Goal: Transaction & Acquisition: Book appointment/travel/reservation

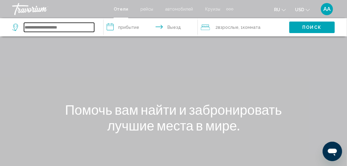
click at [73, 28] on input "Search widget" at bounding box center [59, 27] width 70 height 9
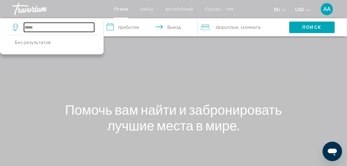
click at [29, 27] on input "*****" at bounding box center [59, 27] width 70 height 9
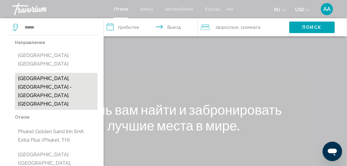
click at [46, 74] on button "[GEOGRAPHIC_DATA], [GEOGRAPHIC_DATA] - [GEOGRAPHIC_DATA], [GEOGRAPHIC_DATA]" at bounding box center [56, 91] width 83 height 37
type input "**********"
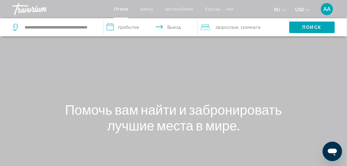
click at [112, 27] on input "**********" at bounding box center [152, 28] width 97 height 20
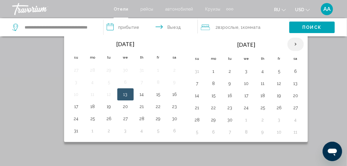
click at [292, 46] on th "Next month" at bounding box center [295, 44] width 16 height 13
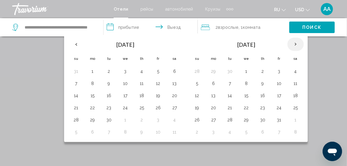
click at [292, 46] on th "Next month" at bounding box center [295, 44] width 16 height 13
click at [292, 70] on button "1" at bounding box center [296, 71] width 10 height 9
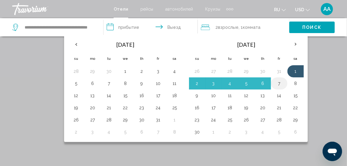
click at [278, 82] on button "7" at bounding box center [279, 83] width 10 height 9
type input "**********"
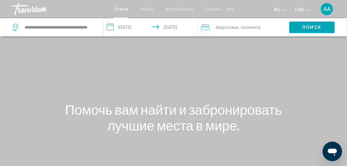
click at [248, 30] on span ", 1 Комната номера" at bounding box center [249, 27] width 22 height 9
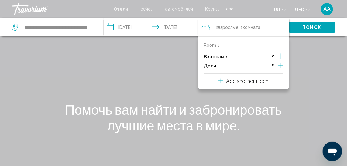
click at [282, 66] on icon "Increment children" at bounding box center [280, 65] width 5 height 7
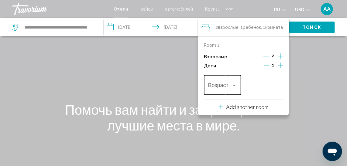
click at [235, 86] on div "Travelers: 2 adults, 1 child" at bounding box center [234, 86] width 3 height 2
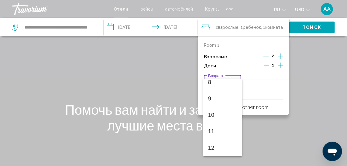
scroll to position [203, 0]
click at [210, 97] on span "13" at bounding box center [222, 96] width 29 height 16
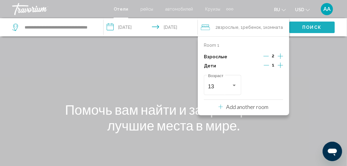
click at [309, 26] on span "Поиск" at bounding box center [311, 27] width 19 height 5
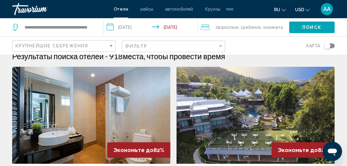
scroll to position [2, 0]
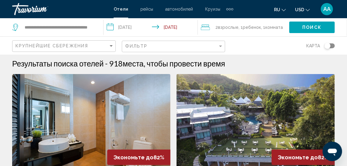
click at [80, 111] on img "Main content" at bounding box center [91, 122] width 158 height 97
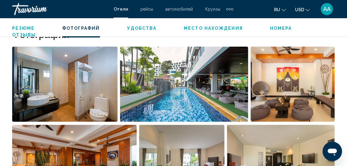
scroll to position [414, 0]
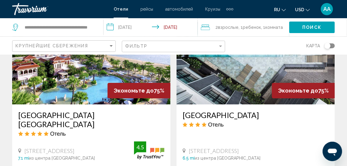
scroll to position [727, 0]
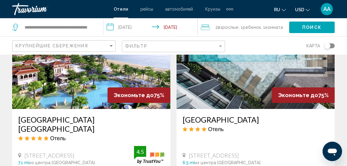
click at [247, 73] on img "Main content" at bounding box center [255, 60] width 158 height 97
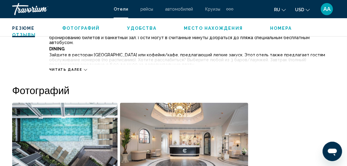
scroll to position [366, 0]
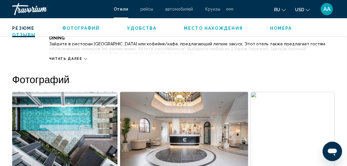
click at [84, 57] on icon "Main content" at bounding box center [85, 58] width 3 height 3
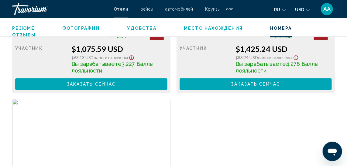
scroll to position [1489, 0]
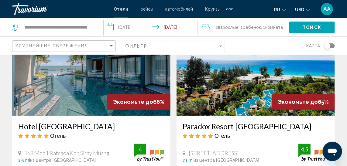
scroll to position [1174, 0]
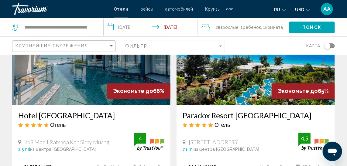
click at [47, 63] on img "Main content" at bounding box center [91, 56] width 158 height 97
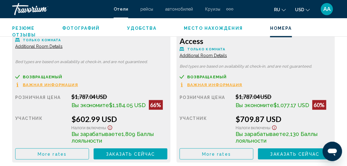
scroll to position [1029, 0]
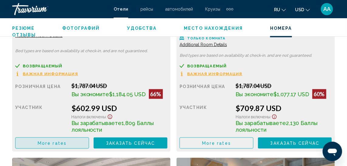
click at [54, 142] on span "More rates" at bounding box center [52, 143] width 29 height 5
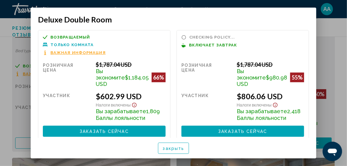
scroll to position [0, 0]
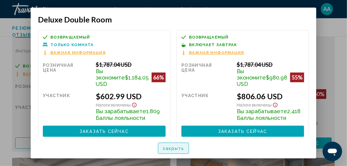
click at [174, 148] on span "закрыть" at bounding box center [174, 148] width 22 height 5
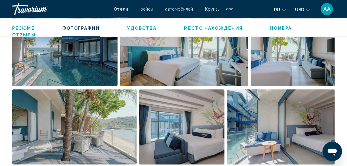
scroll to position [302, 0]
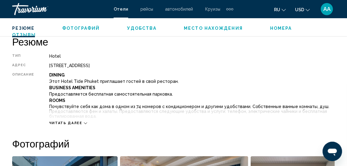
click at [84, 123] on icon "Main content" at bounding box center [85, 123] width 3 height 3
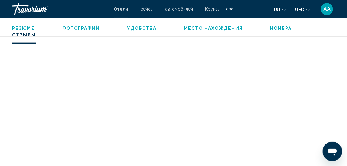
scroll to position [1899, 0]
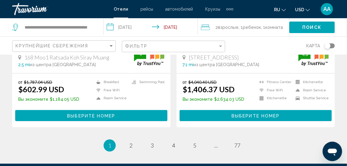
scroll to position [1262, 0]
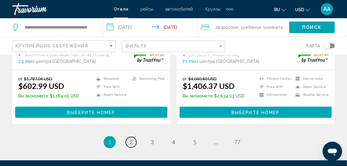
click at [133, 137] on link "page 2" at bounding box center [131, 142] width 11 height 11
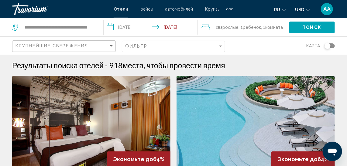
click at [133, 124] on img "Main content" at bounding box center [91, 124] width 158 height 97
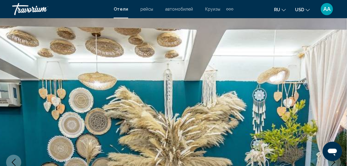
scroll to position [79, 0]
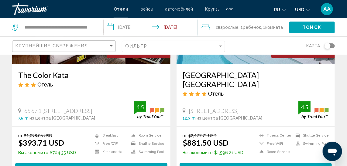
scroll to position [114, 0]
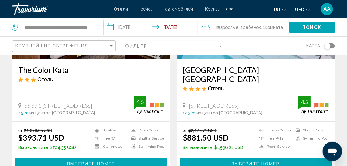
click at [276, 57] on img "Main content" at bounding box center [255, 10] width 158 height 97
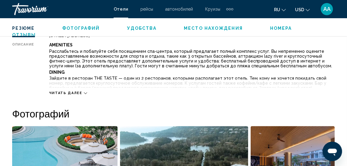
scroll to position [333, 0]
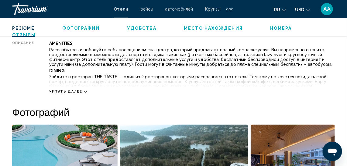
click at [81, 92] on div "Читать далее" at bounding box center [68, 92] width 38 height 4
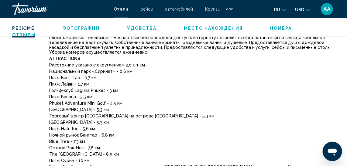
scroll to position [444, 0]
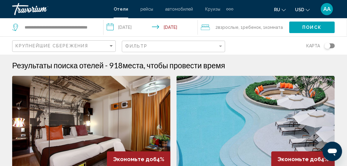
click at [15, 27] on icon "Search widget" at bounding box center [15, 26] width 3 height 3
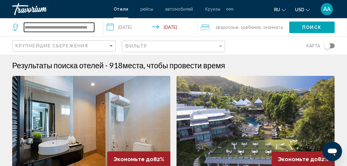
click at [81, 29] on input "**********" at bounding box center [59, 27] width 70 height 9
click at [74, 31] on input "**********" at bounding box center [59, 27] width 70 height 9
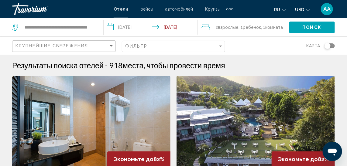
click at [15, 27] on icon "Search widget" at bounding box center [15, 27] width 7 height 7
click at [124, 9] on span "Отели" at bounding box center [121, 9] width 15 height 5
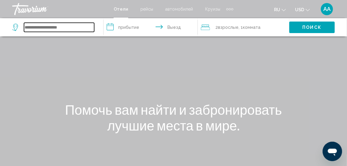
click at [62, 30] on input "Search widget" at bounding box center [59, 27] width 70 height 9
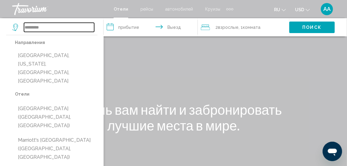
click at [26, 26] on input "********" at bounding box center [59, 27] width 70 height 9
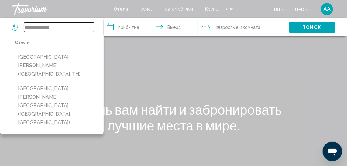
click at [64, 26] on input "**********" at bounding box center [59, 27] width 70 height 9
click at [75, 27] on input "**********" at bounding box center [59, 27] width 70 height 9
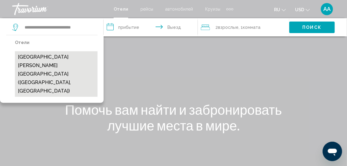
click at [46, 62] on button "[GEOGRAPHIC_DATA] [PERSON_NAME][GEOGRAPHIC_DATA] ([GEOGRAPHIC_DATA], [GEOGRAPHI…" at bounding box center [56, 74] width 83 height 46
type input "**********"
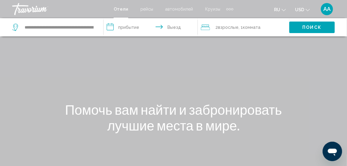
click at [111, 26] on input "**********" at bounding box center [152, 28] width 97 height 20
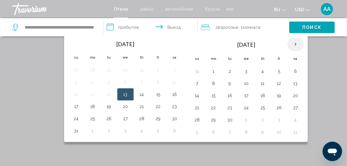
click at [291, 43] on th "Next month" at bounding box center [295, 44] width 16 height 13
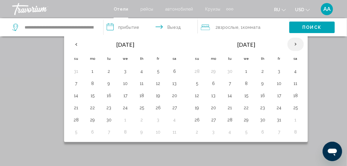
click at [291, 43] on th "Next month" at bounding box center [295, 44] width 16 height 13
click at [294, 72] on button "1" at bounding box center [296, 71] width 10 height 9
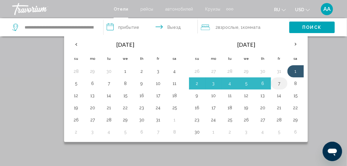
click at [276, 83] on button "7" at bounding box center [279, 83] width 10 height 9
type input "**********"
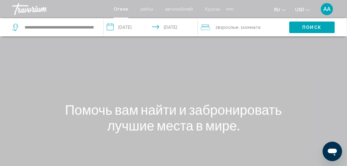
click at [248, 26] on span "Комната" at bounding box center [252, 27] width 18 height 5
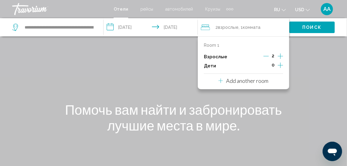
click at [282, 65] on icon "Increment children" at bounding box center [280, 65] width 5 height 7
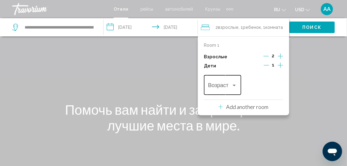
click at [238, 88] on div "Возраст" at bounding box center [222, 84] width 37 height 22
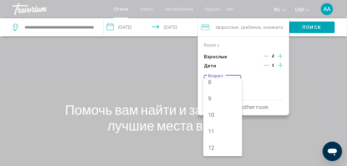
scroll to position [203, 0]
click at [210, 97] on span "13" at bounding box center [222, 96] width 29 height 16
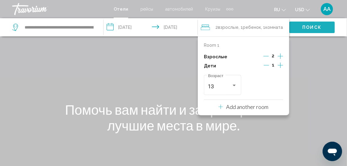
click at [322, 29] on button "Поиск" at bounding box center [312, 27] width 46 height 11
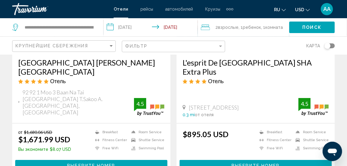
scroll to position [121, 0]
click at [53, 160] on button "Выберите номер" at bounding box center [91, 165] width 152 height 11
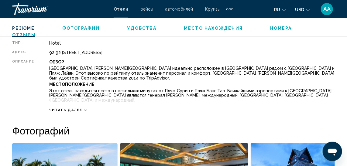
scroll to position [322, 0]
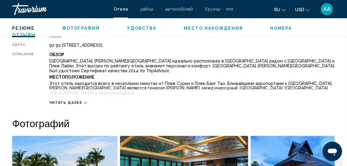
click at [84, 102] on icon "Main content" at bounding box center [85, 102] width 3 height 3
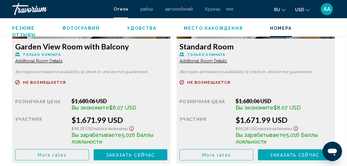
scroll to position [1018, 0]
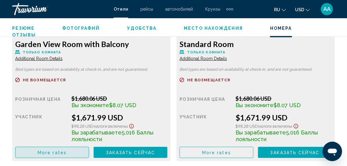
click at [53, 151] on span "More rates" at bounding box center [52, 152] width 29 height 5
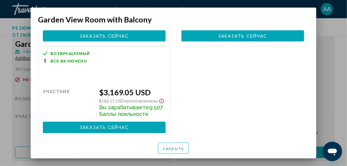
scroll to position [198, 0]
click at [177, 151] on button "закрыть" at bounding box center [173, 148] width 31 height 11
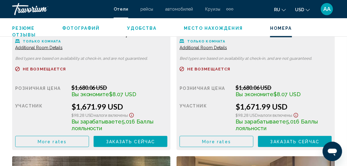
scroll to position [1040, 0]
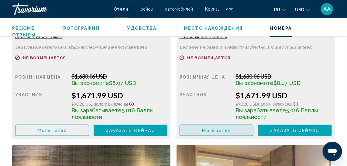
click at [220, 129] on span "More rates" at bounding box center [216, 130] width 29 height 5
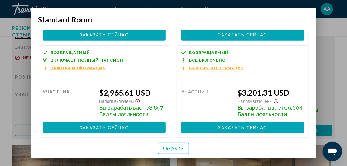
scroll to position [301, 0]
click at [176, 144] on button "закрыть" at bounding box center [173, 148] width 31 height 11
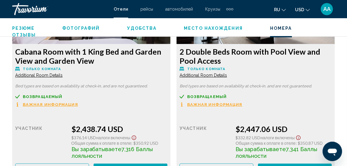
scroll to position [2513, 0]
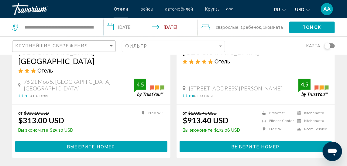
scroll to position [1248, 0]
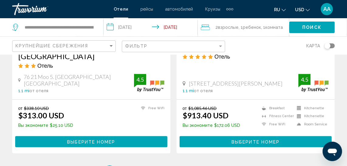
click at [16, 24] on icon "Search widget" at bounding box center [15, 27] width 7 height 7
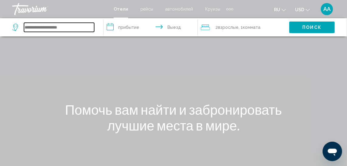
click at [58, 26] on input "Search widget" at bounding box center [59, 27] width 70 height 9
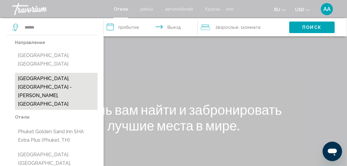
click at [50, 73] on button "[GEOGRAPHIC_DATA], [GEOGRAPHIC_DATA] - [PERSON_NAME], [GEOGRAPHIC_DATA]" at bounding box center [56, 91] width 83 height 37
type input "**********"
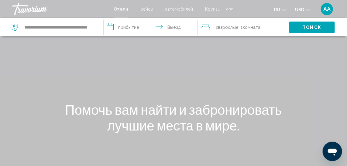
click at [111, 26] on input "**********" at bounding box center [152, 28] width 97 height 20
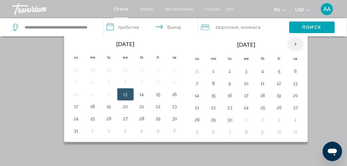
click at [293, 41] on th "Next month" at bounding box center [295, 44] width 16 height 13
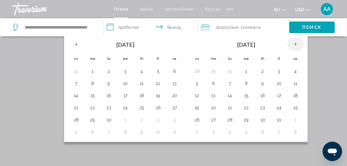
click at [293, 41] on th "Next month" at bounding box center [295, 44] width 16 height 13
click at [292, 74] on button "1" at bounding box center [296, 71] width 10 height 9
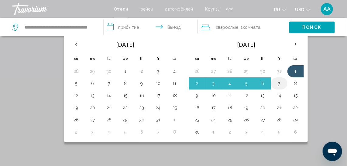
click at [277, 83] on button "7" at bounding box center [279, 83] width 10 height 9
type input "**********"
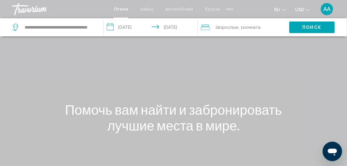
click at [225, 23] on span "2 Взрослый Взрослые" at bounding box center [226, 27] width 23 height 9
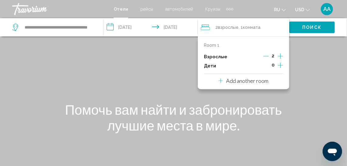
click at [277, 64] on div "0" at bounding box center [273, 65] width 20 height 9
click at [281, 64] on icon "Increment children" at bounding box center [280, 65] width 5 height 7
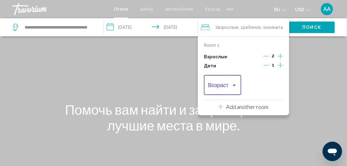
click at [233, 85] on div "Travelers: 2 adults, 1 child" at bounding box center [234, 86] width 3 height 2
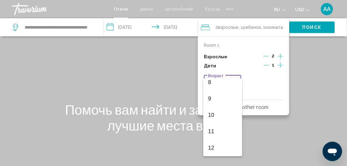
scroll to position [203, 0]
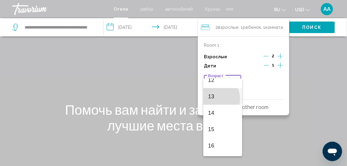
click at [213, 99] on span "13" at bounding box center [222, 96] width 29 height 16
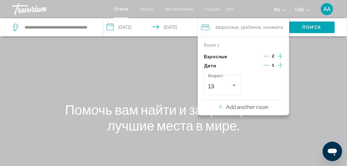
click at [313, 28] on span "Поиск" at bounding box center [311, 27] width 19 height 5
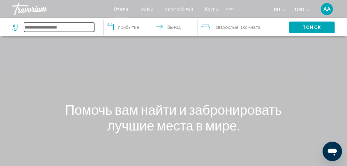
click at [29, 26] on input "Search widget" at bounding box center [59, 27] width 70 height 9
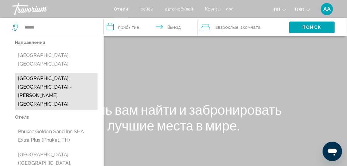
click at [67, 73] on button "[GEOGRAPHIC_DATA], [GEOGRAPHIC_DATA] - [GEOGRAPHIC_DATA], [GEOGRAPHIC_DATA]" at bounding box center [56, 91] width 83 height 37
type input "**********"
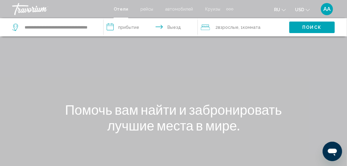
click at [121, 28] on input "**********" at bounding box center [152, 28] width 97 height 20
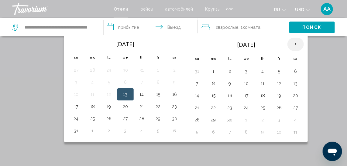
click at [293, 43] on th "Next month" at bounding box center [295, 44] width 16 height 13
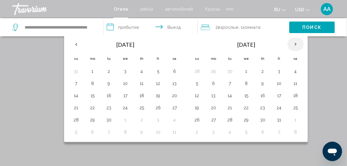
click at [293, 43] on th "Next month" at bounding box center [295, 44] width 16 height 13
click at [295, 73] on button "1" at bounding box center [296, 71] width 10 height 9
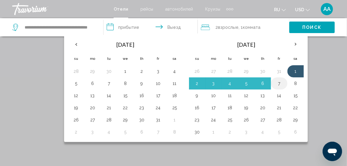
click at [277, 85] on button "7" at bounding box center [279, 83] width 10 height 9
type input "**********"
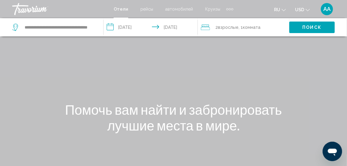
click at [242, 26] on span ", 1 Комната номера" at bounding box center [249, 27] width 22 height 9
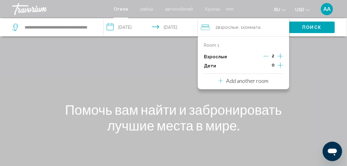
click at [281, 65] on icon "Increment children" at bounding box center [280, 65] width 5 height 5
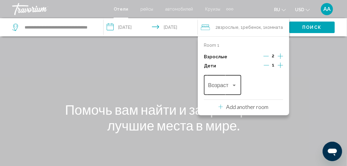
click at [237, 83] on div "Возраст" at bounding box center [222, 84] width 37 height 22
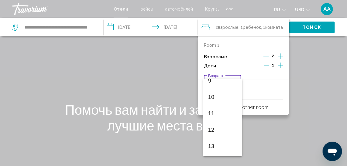
scroll to position [155, 0]
click at [213, 144] on span "13" at bounding box center [222, 145] width 29 height 16
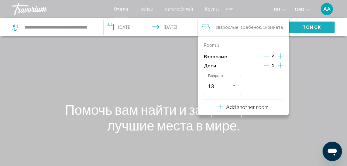
click at [319, 26] on span "Поиск" at bounding box center [311, 27] width 19 height 5
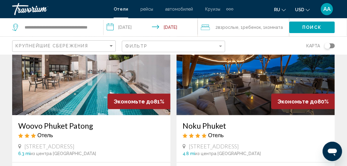
scroll to position [436, 0]
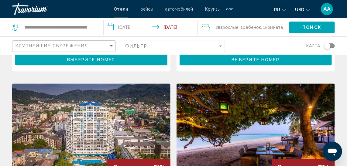
drag, startPoint x: 344, startPoint y: 149, endPoint x: 348, endPoint y: 149, distance: 4.3
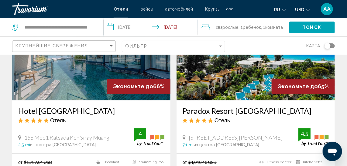
scroll to position [1196, 0]
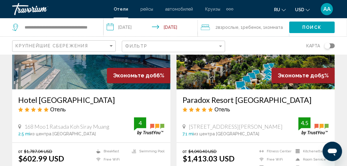
click at [16, 24] on icon "Search widget" at bounding box center [15, 27] width 7 height 7
click at [15, 26] on icon "Search widget" at bounding box center [15, 27] width 7 height 7
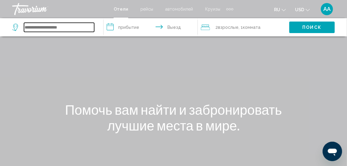
click at [70, 29] on input "Search widget" at bounding box center [59, 27] width 70 height 9
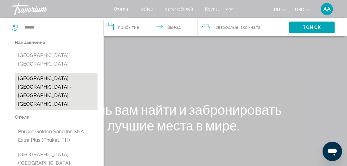
click at [40, 78] on button "[GEOGRAPHIC_DATA], [GEOGRAPHIC_DATA] - [GEOGRAPHIC_DATA], [GEOGRAPHIC_DATA]" at bounding box center [56, 91] width 83 height 37
type input "**********"
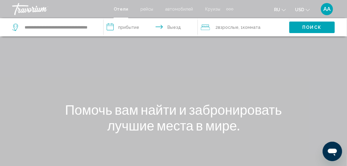
click at [111, 24] on input "**********" at bounding box center [152, 28] width 97 height 20
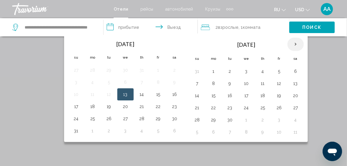
click at [290, 44] on th "Next month" at bounding box center [295, 44] width 16 height 13
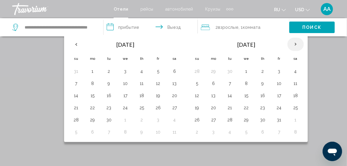
click at [290, 44] on th "Next month" at bounding box center [295, 44] width 16 height 13
click at [197, 84] on button "2" at bounding box center [197, 83] width 10 height 9
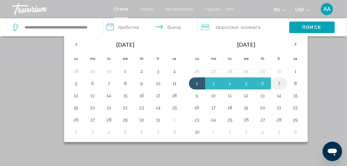
click at [279, 82] on button "7" at bounding box center [279, 83] width 10 height 9
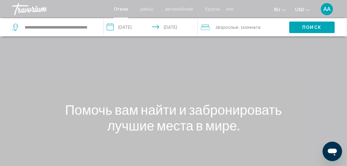
type input "**********"
click at [231, 26] on span "Взрослые" at bounding box center [228, 27] width 21 height 5
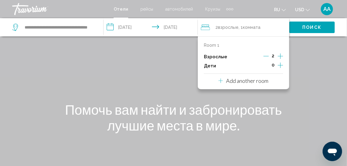
click at [278, 65] on icon "Increment children" at bounding box center [280, 65] width 5 height 5
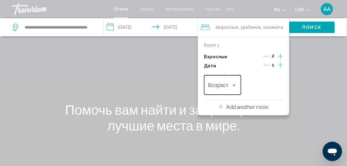
click at [238, 88] on div "Возраст" at bounding box center [222, 84] width 37 height 22
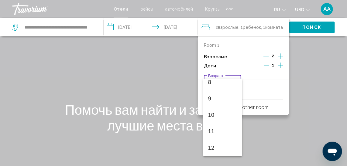
scroll to position [203, 0]
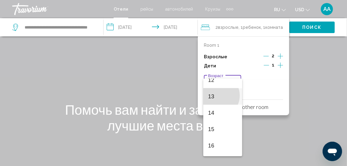
click at [217, 95] on span "13" at bounding box center [222, 96] width 29 height 16
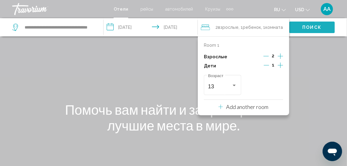
click at [318, 24] on button "Поиск" at bounding box center [312, 27] width 46 height 11
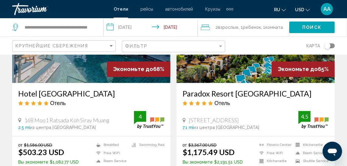
scroll to position [1196, 0]
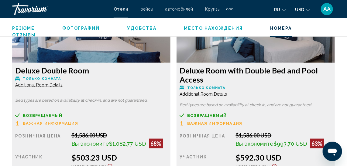
scroll to position [970, 0]
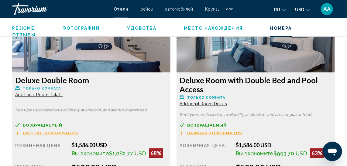
click at [150, 98] on div "Deluxe Double Room Только комната Additional Room Details Bed types are based o…" at bounding box center [91, 142] width 158 height 138
click at [346, 29] on div "Резюме Фотографий Удобства Место нахождения Номера Отзывы Проверить наличие сво…" at bounding box center [173, 31] width 347 height 26
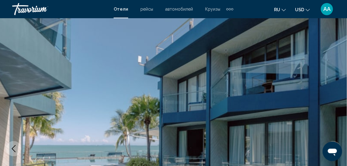
scroll to position [0, 0]
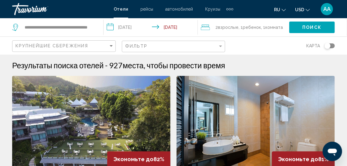
click at [166, 26] on input "**********" at bounding box center [152, 28] width 97 height 20
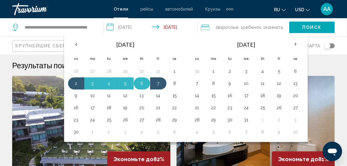
click at [139, 84] on button "6" at bounding box center [142, 83] width 10 height 9
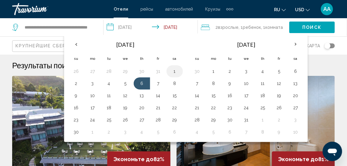
click at [172, 70] on button "1" at bounding box center [175, 71] width 10 height 9
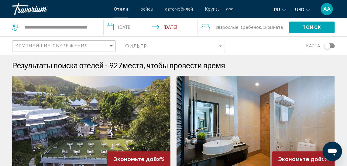
click at [118, 27] on input "**********" at bounding box center [152, 28] width 97 height 20
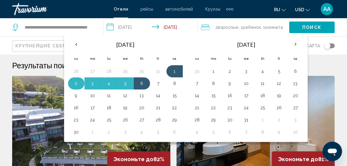
click at [73, 81] on button "2" at bounding box center [76, 83] width 10 height 9
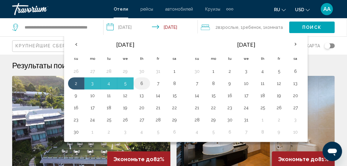
click at [140, 81] on button "6" at bounding box center [142, 83] width 10 height 9
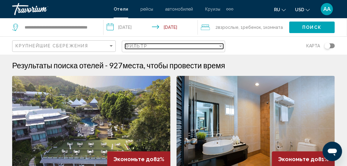
click at [221, 46] on div "Filter" at bounding box center [220, 47] width 3 height 2
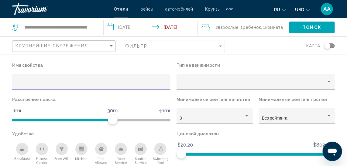
scroll to position [684, 0]
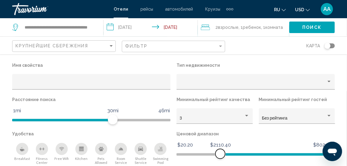
click at [220, 156] on span "Hotel Filters" at bounding box center [275, 154] width 110 height 2
click at [203, 154] on span "Hotel Filters" at bounding box center [255, 154] width 158 height 2
click at [191, 154] on ngx-slider "$20.20 $8021.80 $556.40 $8021.80" at bounding box center [255, 153] width 158 height 1
click at [198, 155] on ngx-slider "$20.20 $8021.80 $916.40 $8021.80" at bounding box center [255, 153] width 158 height 1
click at [192, 155] on ngx-slider "$20.20 $8021.80 $605.60 $8021.80" at bounding box center [255, 153] width 158 height 1
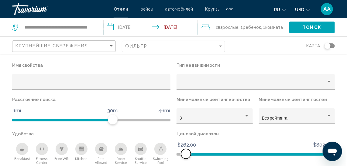
click at [186, 155] on ngx-slider "$20.20 $8021.80 $262.00 $8021.80" at bounding box center [255, 153] width 158 height 1
click at [192, 154] on ngx-slider "$20.20 $8021.80 $589.20 $8021.80" at bounding box center [255, 153] width 158 height 1
click at [186, 154] on ngx-slider "$20.20 $8021.80 $262.00 $8021.80" at bounding box center [255, 153] width 158 height 1
click at [191, 154] on ngx-slider "$20.20 $8021.80 $540.20 $8021.80" at bounding box center [255, 153] width 158 height 1
click at [186, 155] on span "Hotel Filters" at bounding box center [191, 154] width 10 height 10
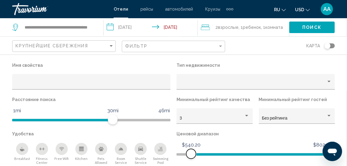
click at [186, 155] on span "Hotel Filters" at bounding box center [191, 154] width 10 height 10
click at [186, 155] on ngx-slider "$20.20 $8021.80 $262.00 $8021.80" at bounding box center [255, 153] width 158 height 1
click at [192, 155] on ngx-slider "$20.20 $8021.80 $572.80 $8021.80" at bounding box center [255, 153] width 158 height 1
click at [313, 24] on button "Поиск" at bounding box center [312, 27] width 46 height 11
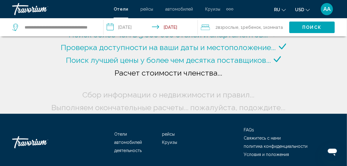
scroll to position [56, 0]
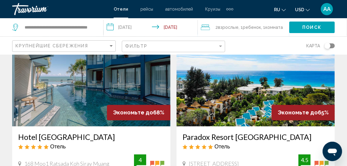
scroll to position [1155, 0]
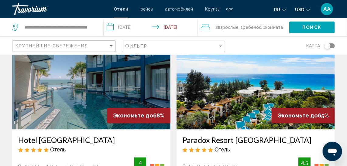
click at [166, 27] on input "**********" at bounding box center [152, 28] width 97 height 20
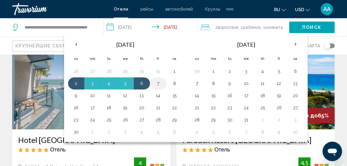
click at [158, 82] on button "7" at bounding box center [158, 83] width 10 height 9
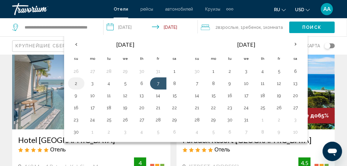
click at [77, 82] on button "2" at bounding box center [76, 83] width 10 height 9
type input "**********"
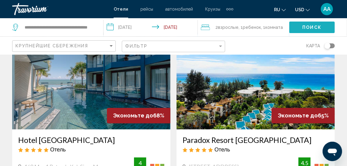
click at [303, 25] on span "Поиск" at bounding box center [311, 27] width 19 height 5
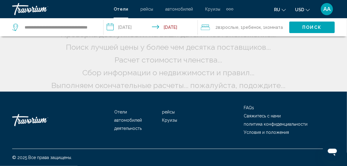
scroll to position [79, 0]
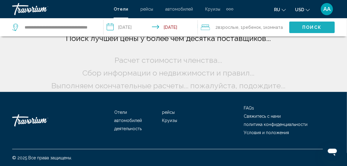
click at [304, 27] on span "Поиск" at bounding box center [311, 27] width 19 height 5
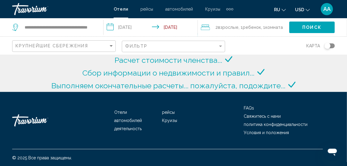
scroll to position [1155, 0]
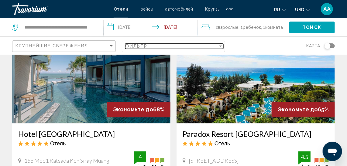
click at [223, 46] on div "Filter" at bounding box center [220, 46] width 5 height 5
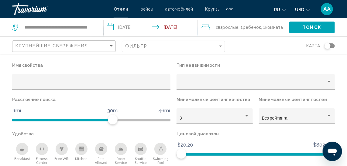
click at [252, 47] on div "карта" at bounding box center [283, 46] width 104 height 18
click at [257, 48] on div "карта" at bounding box center [283, 46] width 104 height 18
click at [7, 32] on app-destination-search "**********" at bounding box center [52, 27] width 104 height 18
click at [6, 22] on app-destination-search "**********" at bounding box center [52, 27] width 104 height 18
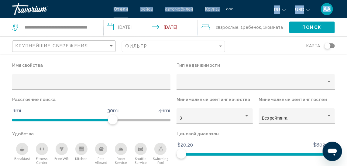
drag, startPoint x: 6, startPoint y: 22, endPoint x: 4, endPoint y: 1, distance: 20.7
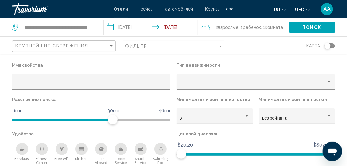
click at [153, 28] on input "**********" at bounding box center [152, 28] width 97 height 20
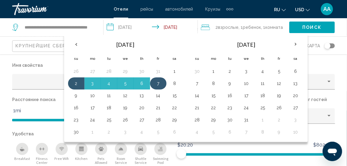
click at [157, 81] on button "7" at bounding box center [158, 83] width 10 height 9
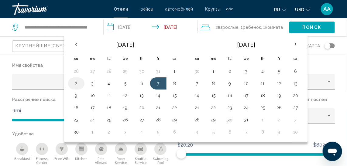
click at [76, 83] on button "2" at bounding box center [76, 83] width 10 height 9
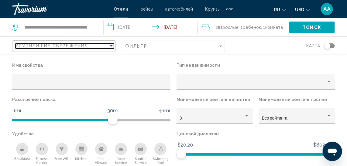
click at [107, 44] on div "Крупнейшие сбережения" at bounding box center [61, 45] width 93 height 5
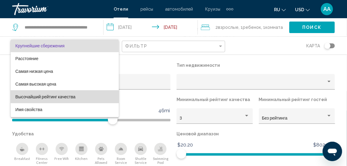
click at [69, 95] on span "Высочайший рейтинг качества" at bounding box center [45, 96] width 60 height 5
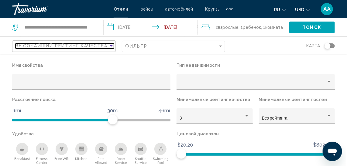
scroll to position [451, 0]
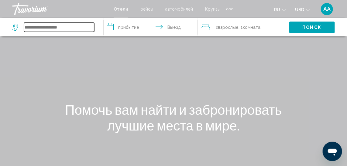
click at [35, 26] on input "Search widget" at bounding box center [59, 27] width 70 height 9
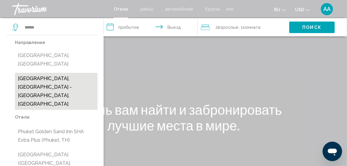
click at [70, 76] on button "[GEOGRAPHIC_DATA], [GEOGRAPHIC_DATA] - [GEOGRAPHIC_DATA], [GEOGRAPHIC_DATA]" at bounding box center [56, 91] width 83 height 37
type input "**********"
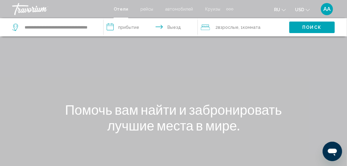
click at [129, 26] on input "**********" at bounding box center [152, 28] width 97 height 20
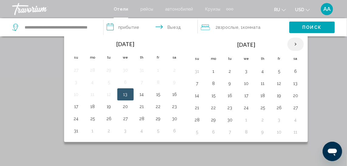
click at [292, 45] on th "Next month" at bounding box center [295, 44] width 16 height 13
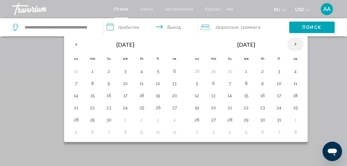
click at [292, 45] on th "Next month" at bounding box center [295, 44] width 16 height 13
click at [195, 81] on button "2" at bounding box center [197, 83] width 10 height 9
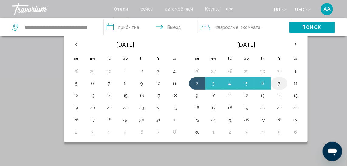
click at [275, 81] on button "7" at bounding box center [279, 83] width 10 height 9
type input "**********"
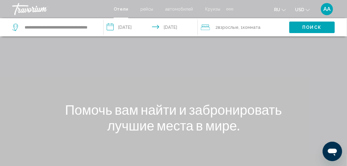
click at [240, 28] on span ", 1 Комната номера" at bounding box center [249, 27] width 22 height 9
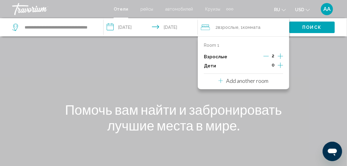
click at [282, 69] on icon "Increment children" at bounding box center [280, 65] width 5 height 7
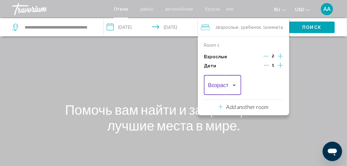
click at [234, 88] on div "Travelers: 2 adults, 1 child" at bounding box center [222, 87] width 29 height 6
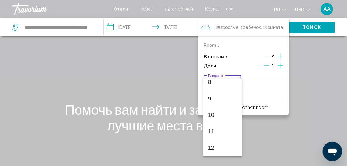
scroll to position [203, 0]
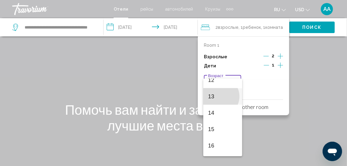
click at [218, 96] on span "13" at bounding box center [222, 96] width 29 height 16
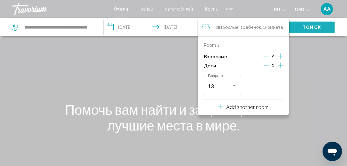
click at [306, 23] on button "Поиск" at bounding box center [312, 27] width 46 height 11
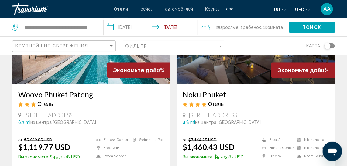
scroll to position [316, 0]
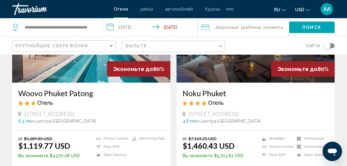
click at [261, 66] on img "Main content" at bounding box center [255, 34] width 158 height 97
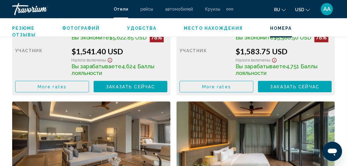
scroll to position [1290, 0]
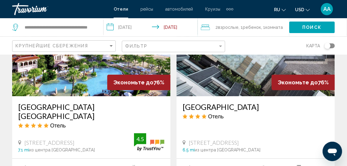
scroll to position [751, 0]
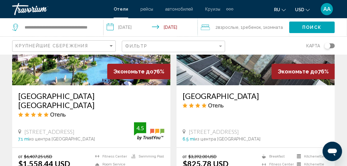
click at [94, 63] on img "Main content" at bounding box center [91, 36] width 158 height 97
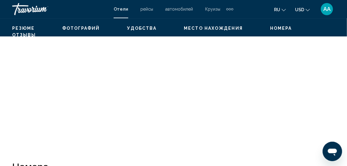
scroll to position [79, 0]
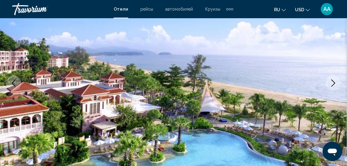
click at [334, 80] on icon "Next image" at bounding box center [332, 83] width 7 height 7
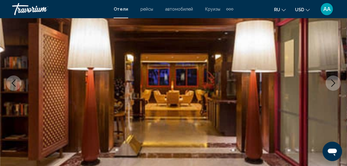
click at [334, 80] on icon "Next image" at bounding box center [332, 83] width 7 height 7
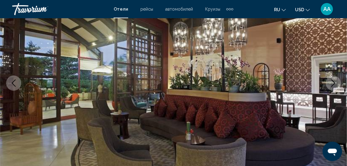
click at [334, 80] on icon "Next image" at bounding box center [332, 83] width 7 height 7
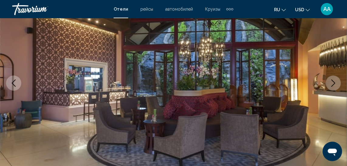
click at [334, 80] on icon "Next image" at bounding box center [332, 83] width 7 height 7
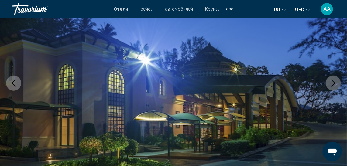
click at [334, 80] on icon "Next image" at bounding box center [332, 83] width 7 height 7
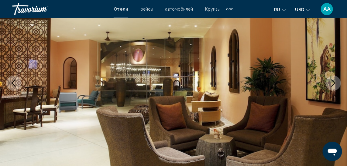
click at [334, 80] on icon "Next image" at bounding box center [332, 83] width 7 height 7
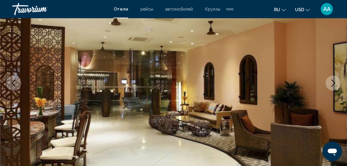
click at [334, 80] on icon "Next image" at bounding box center [332, 83] width 7 height 7
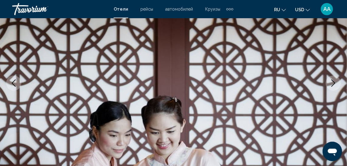
click at [334, 80] on icon "Next image" at bounding box center [332, 83] width 7 height 7
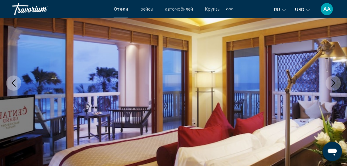
click at [334, 80] on icon "Next image" at bounding box center [332, 83] width 7 height 7
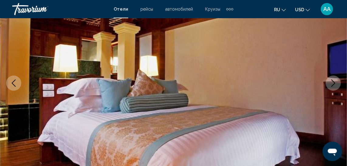
click at [334, 80] on icon "Next image" at bounding box center [332, 83] width 7 height 7
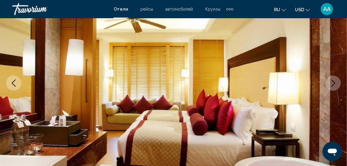
click at [334, 80] on icon "Next image" at bounding box center [332, 83] width 7 height 7
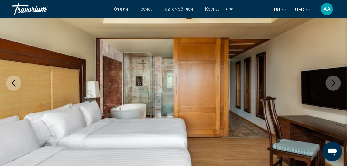
click at [334, 80] on icon "Next image" at bounding box center [332, 83] width 7 height 7
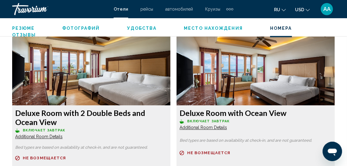
scroll to position [1154, 0]
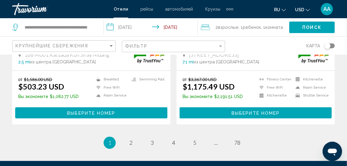
scroll to position [1270, 0]
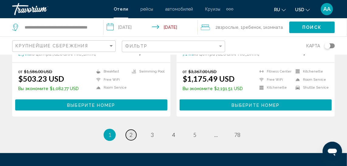
click at [131, 131] on span "2" at bounding box center [130, 134] width 3 height 7
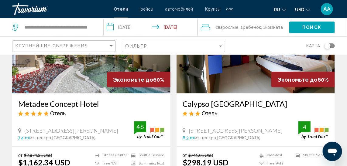
scroll to position [309, 0]
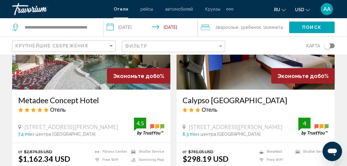
click at [90, 63] on img "Main content" at bounding box center [91, 41] width 158 height 97
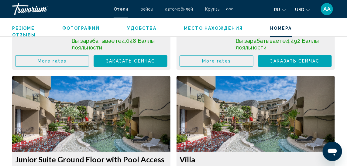
scroll to position [2406, 0]
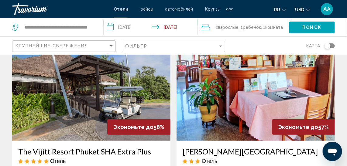
scroll to position [919, 0]
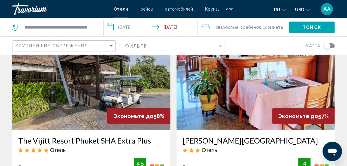
click at [103, 104] on img "Main content" at bounding box center [91, 81] width 158 height 97
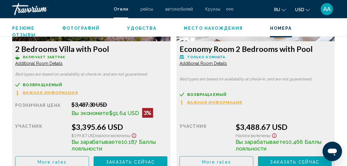
scroll to position [1636, 0]
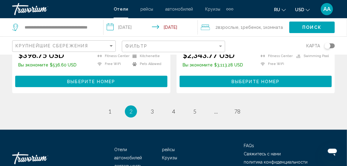
scroll to position [1294, 0]
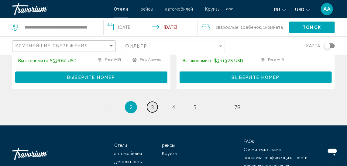
click at [151, 104] on span "3" at bounding box center [152, 107] width 3 height 7
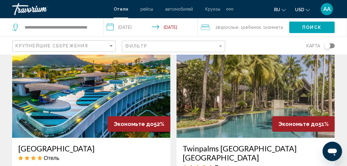
scroll to position [688, 0]
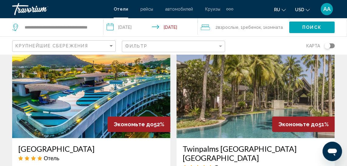
click at [126, 97] on img "Main content" at bounding box center [91, 89] width 158 height 97
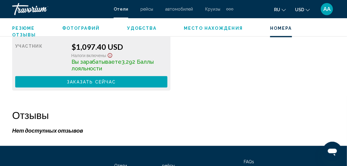
scroll to position [1923, 0]
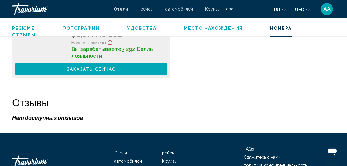
click at [26, 29] on span "Резюме" at bounding box center [23, 28] width 23 height 5
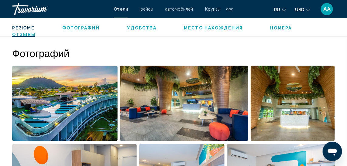
scroll to position [301, 0]
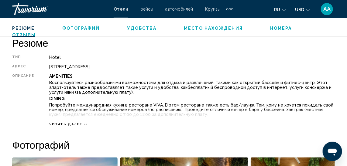
click at [26, 34] on span "Отзывы" at bounding box center [24, 34] width 24 height 5
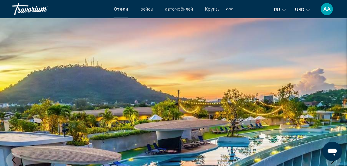
scroll to position [0, 0]
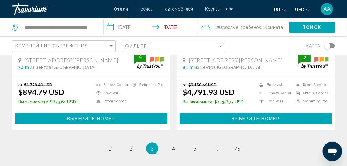
scroll to position [1257, 0]
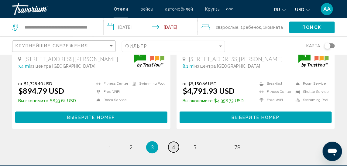
click at [174, 144] on span "4" at bounding box center [173, 147] width 3 height 7
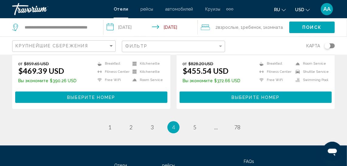
scroll to position [1281, 0]
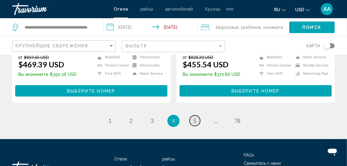
click at [195, 118] on span "5" at bounding box center [194, 121] width 3 height 7
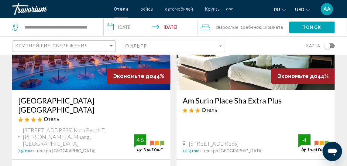
scroll to position [530, 0]
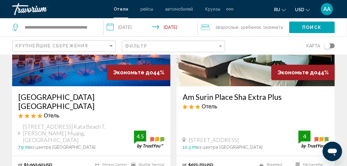
click img "Main content"
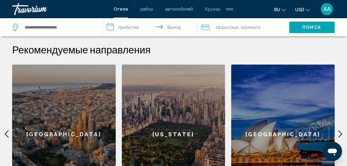
scroll to position [254, 0]
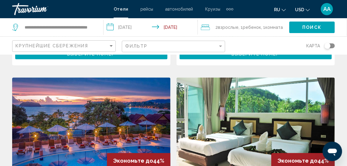
scroll to position [452, 0]
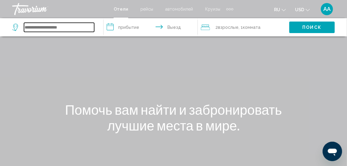
click at [39, 31] on input "Search widget" at bounding box center [59, 27] width 70 height 9
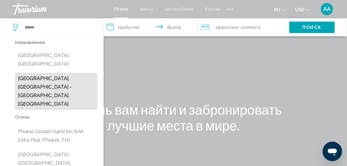
click at [39, 83] on button "[GEOGRAPHIC_DATA], [GEOGRAPHIC_DATA] - [GEOGRAPHIC_DATA], [GEOGRAPHIC_DATA]" at bounding box center [56, 91] width 83 height 37
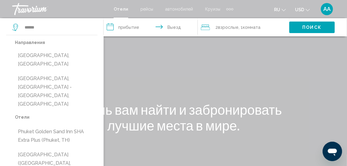
type input "**********"
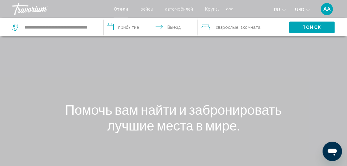
click at [39, 83] on div "Main content" at bounding box center [173, 91] width 347 height 182
click at [128, 26] on input "**********" at bounding box center [152, 28] width 97 height 20
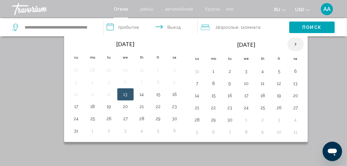
click at [295, 44] on th "Next month" at bounding box center [295, 44] width 16 height 13
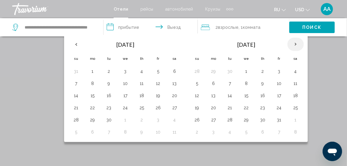
click at [295, 44] on th "Next month" at bounding box center [295, 44] width 16 height 13
click at [197, 84] on button "2" at bounding box center [197, 83] width 10 height 9
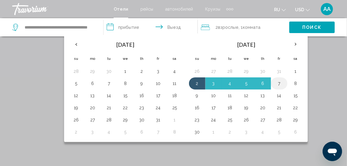
click at [276, 82] on button "7" at bounding box center [279, 83] width 10 height 9
type input "**********"
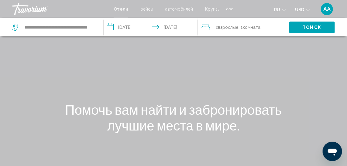
click at [248, 24] on span ", 1 Комната номера" at bounding box center [249, 27] width 22 height 9
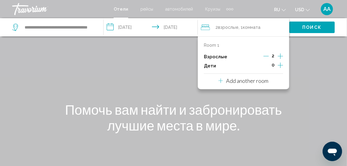
click at [279, 65] on icon "Increment children" at bounding box center [280, 65] width 5 height 7
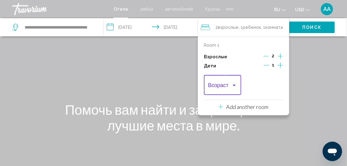
click at [232, 84] on div "Travelers: 2 adults, 1 child" at bounding box center [233, 85] width 5 height 5
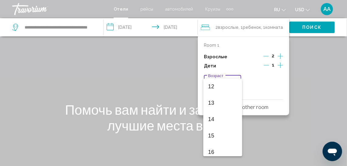
scroll to position [203, 0]
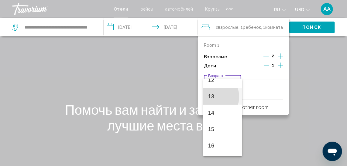
click at [211, 97] on span "13" at bounding box center [222, 96] width 29 height 16
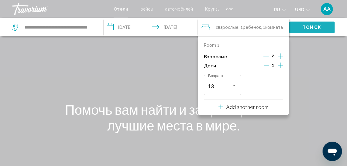
click at [305, 27] on span "Поиск" at bounding box center [311, 27] width 19 height 5
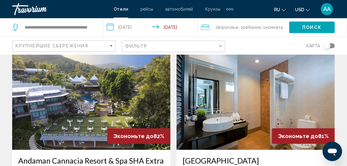
scroll to position [22, 0]
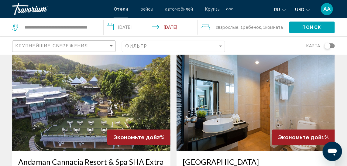
click at [288, 93] on img "Main content" at bounding box center [255, 102] width 158 height 97
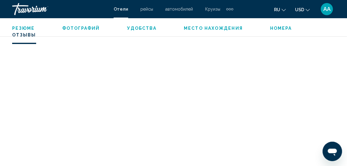
scroll to position [1643, 0]
click at [276, 26] on span "Номера" at bounding box center [281, 28] width 22 height 5
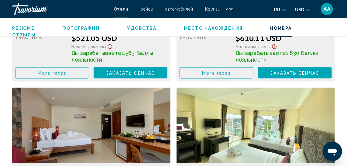
scroll to position [1096, 0]
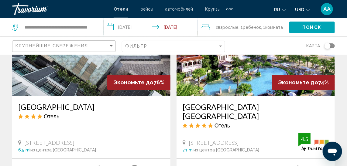
scroll to position [754, 0]
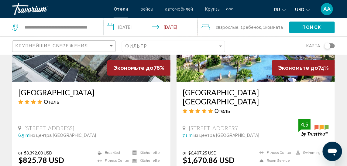
click at [83, 66] on img "Main content" at bounding box center [91, 33] width 158 height 97
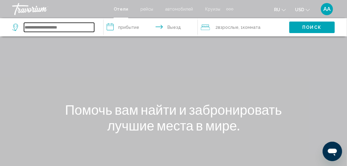
click at [40, 28] on input "Search widget" at bounding box center [59, 27] width 70 height 9
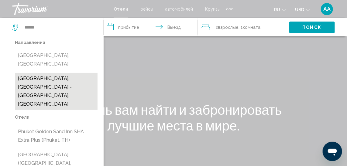
click at [44, 79] on button "[GEOGRAPHIC_DATA], [GEOGRAPHIC_DATA] - [GEOGRAPHIC_DATA], [GEOGRAPHIC_DATA]" at bounding box center [56, 91] width 83 height 37
type input "**********"
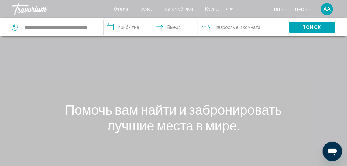
click at [113, 28] on input "**********" at bounding box center [152, 28] width 97 height 20
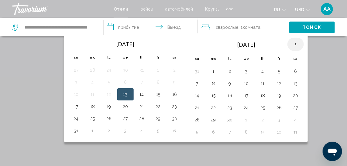
click at [291, 43] on th "Next month" at bounding box center [295, 44] width 16 height 13
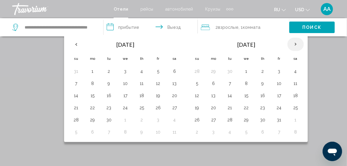
click at [291, 43] on th "Next month" at bounding box center [295, 44] width 16 height 13
click at [199, 84] on button "2" at bounding box center [197, 83] width 10 height 9
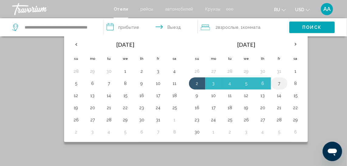
click at [276, 84] on button "7" at bounding box center [279, 83] width 10 height 9
type input "**********"
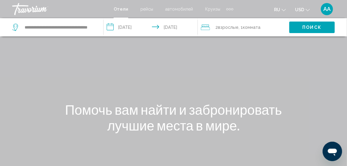
click at [238, 22] on div "2 Взрослый Взрослые , 1 Комната номера" at bounding box center [245, 27] width 88 height 18
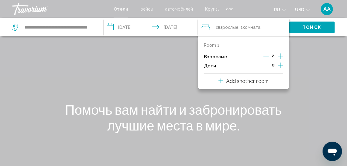
click at [281, 66] on icon "Increment children" at bounding box center [280, 65] width 5 height 7
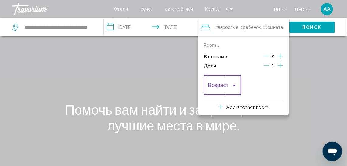
click at [229, 86] on span "Travelers: 2 adults, 1 child" at bounding box center [220, 87] width 24 height 6
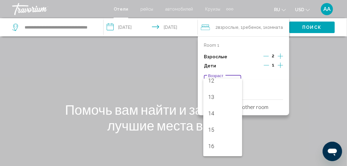
scroll to position [203, 0]
click at [214, 94] on span "13" at bounding box center [222, 96] width 29 height 16
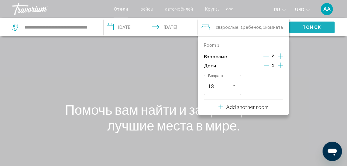
click at [318, 25] on span "Поиск" at bounding box center [311, 27] width 19 height 5
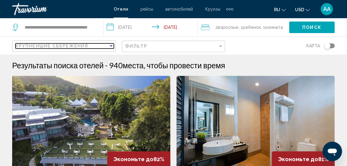
click at [112, 46] on div "Sort by" at bounding box center [111, 46] width 3 height 2
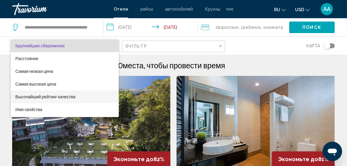
click at [52, 97] on span "Высочайший рейтинг качества" at bounding box center [45, 96] width 60 height 5
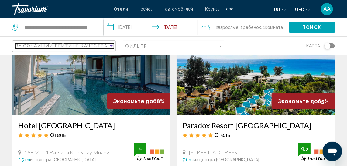
scroll to position [283, 0]
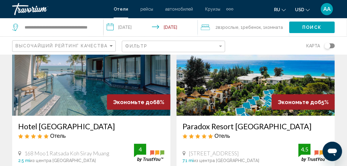
click at [81, 95] on img "Main content" at bounding box center [91, 67] width 158 height 97
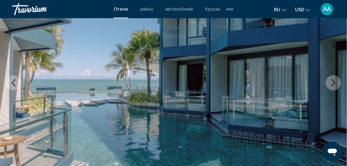
scroll to position [63, 0]
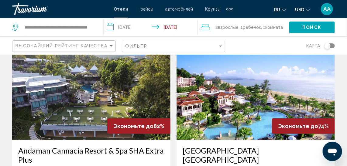
scroll to position [44, 0]
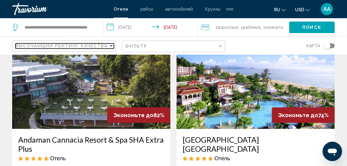
click at [110, 44] on div "Sort by" at bounding box center [110, 45] width 5 height 5
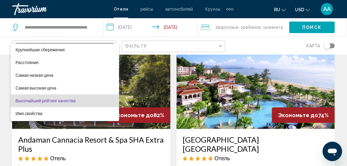
scroll to position [12, 0]
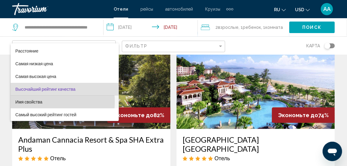
click at [40, 102] on span "Имя свойства" at bounding box center [28, 102] width 27 height 5
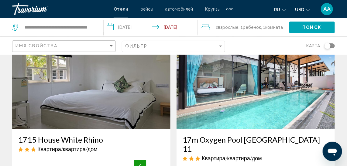
click at [121, 53] on div "Имя свойства Фильтр карта" at bounding box center [173, 46] width 322 height 18
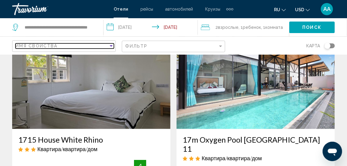
click at [111, 44] on div "Sort by" at bounding box center [110, 45] width 5 height 5
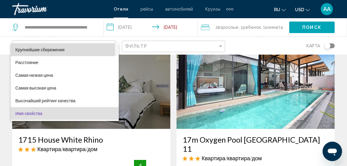
click at [57, 50] on span "Крупнейшие сбережения" at bounding box center [39, 49] width 49 height 5
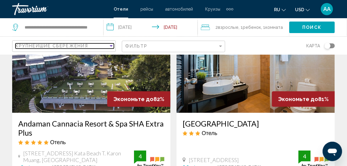
scroll to position [55, 0]
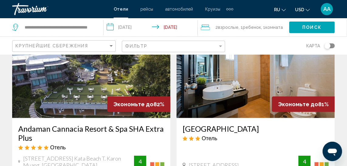
click at [87, 93] on img "Main content" at bounding box center [91, 69] width 158 height 97
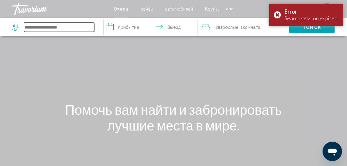
click at [35, 31] on input "Search widget" at bounding box center [59, 27] width 70 height 9
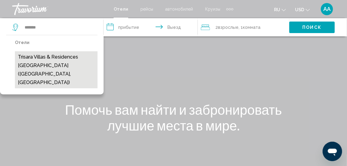
click at [61, 56] on button "Trisara Villas & Residences [GEOGRAPHIC_DATA] ([GEOGRAPHIC_DATA], [GEOGRAPHIC_D…" at bounding box center [56, 69] width 83 height 37
type input "**********"
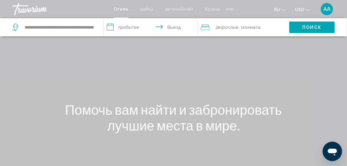
click at [111, 28] on input "**********" at bounding box center [152, 28] width 97 height 20
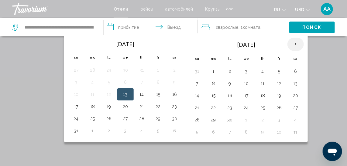
click at [292, 46] on th "Next month" at bounding box center [295, 44] width 16 height 13
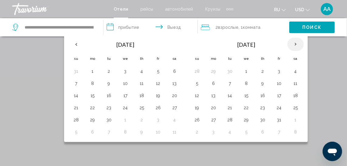
click at [292, 46] on th "Next month" at bounding box center [295, 44] width 16 height 13
click at [197, 83] on button "2" at bounding box center [197, 83] width 10 height 9
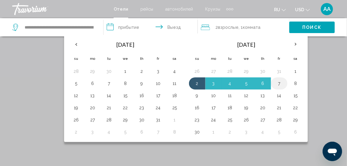
click at [278, 85] on button "7" at bounding box center [279, 83] width 10 height 9
type input "**********"
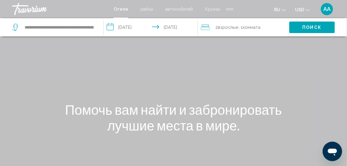
click at [219, 27] on span "Взрослые" at bounding box center [228, 27] width 21 height 5
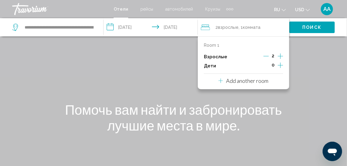
click at [282, 67] on icon "Increment children" at bounding box center [280, 65] width 5 height 7
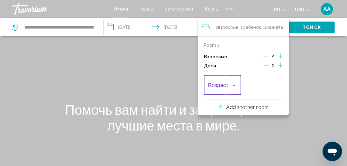
click at [235, 84] on div "Travelers: 2 adults, 1 child" at bounding box center [233, 85] width 5 height 5
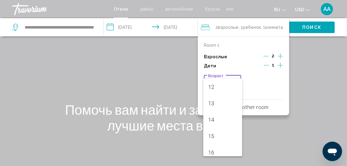
scroll to position [203, 0]
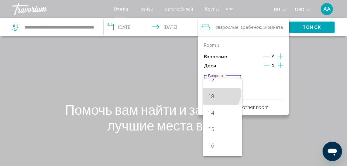
click at [220, 94] on span "13" at bounding box center [222, 96] width 29 height 16
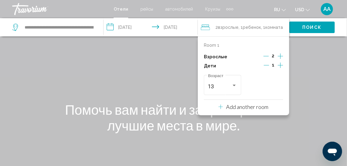
click at [317, 30] on span "Поиск" at bounding box center [311, 27] width 19 height 5
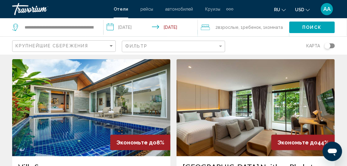
scroll to position [883, 0]
click at [272, 95] on img "Main content" at bounding box center [255, 107] width 158 height 97
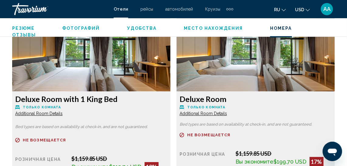
scroll to position [1382, 0]
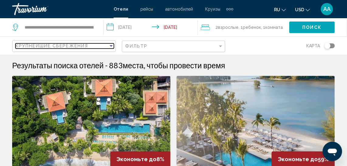
click at [111, 44] on div "Sort by" at bounding box center [110, 45] width 5 height 5
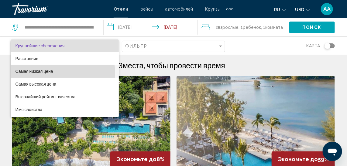
click at [58, 73] on span "Самая низкая цена" at bounding box center [64, 71] width 99 height 13
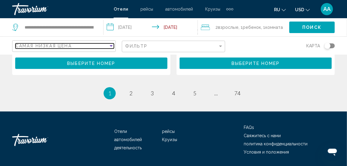
scroll to position [1284, 0]
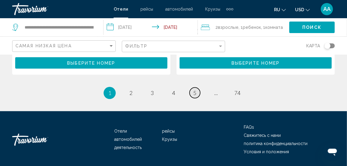
click at [196, 93] on span "5" at bounding box center [194, 93] width 3 height 7
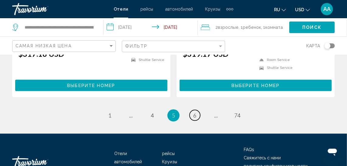
scroll to position [1270, 0]
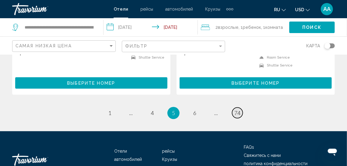
click at [239, 111] on span "74" at bounding box center [237, 113] width 6 height 7
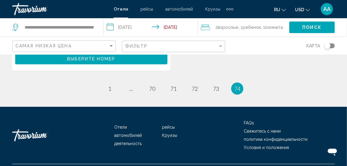
scroll to position [850, 0]
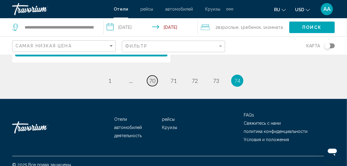
click at [151, 77] on span "70" at bounding box center [152, 80] width 6 height 7
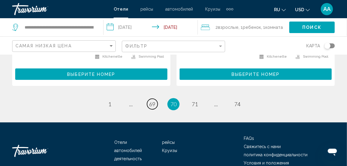
scroll to position [1315, 0]
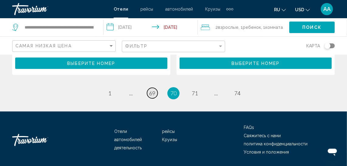
click at [149, 90] on span "69" at bounding box center [152, 93] width 6 height 7
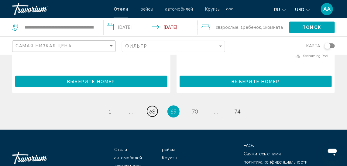
scroll to position [1321, 0]
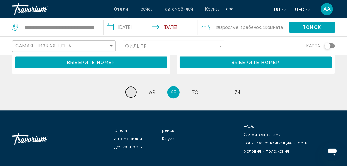
click at [132, 89] on span "..." at bounding box center [131, 92] width 4 height 7
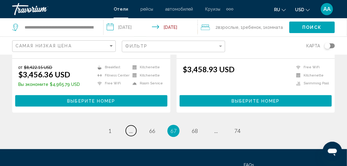
scroll to position [1318, 0]
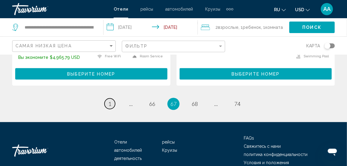
click at [113, 98] on link "page 1" at bounding box center [109, 103] width 11 height 11
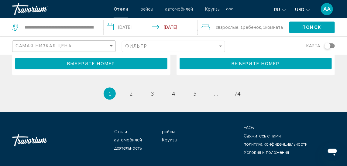
scroll to position [1303, 0]
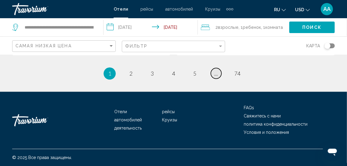
click at [216, 73] on span "..." at bounding box center [216, 73] width 4 height 7
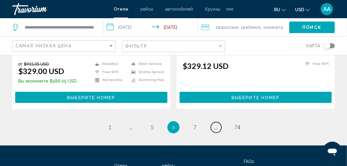
scroll to position [1309, 0]
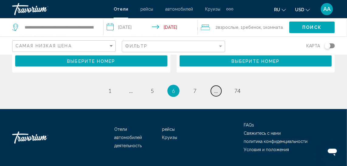
click at [217, 87] on span "..." at bounding box center [216, 90] width 4 height 7
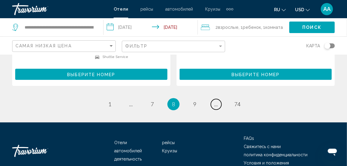
scroll to position [1291, 0]
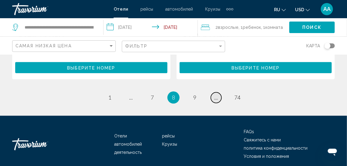
click at [216, 94] on span "..." at bounding box center [216, 97] width 4 height 7
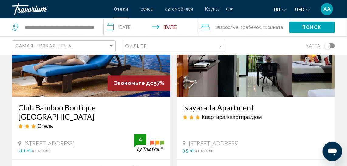
scroll to position [1185, 0]
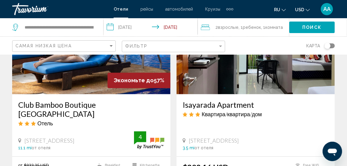
click at [115, 73] on div "Экономьте до 57%" at bounding box center [138, 80] width 63 height 15
click at [128, 101] on h3 "Club Bamboo Boutique [GEOGRAPHIC_DATA]" at bounding box center [91, 110] width 146 height 18
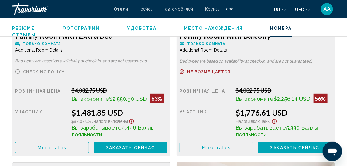
scroll to position [1682, 0]
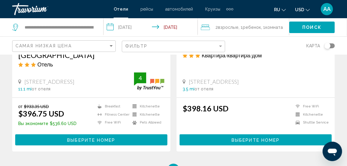
scroll to position [1247, 0]
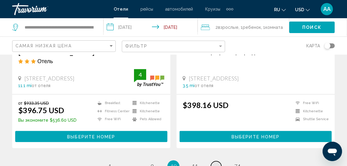
click at [213, 161] on link "page ..." at bounding box center [216, 166] width 11 height 11
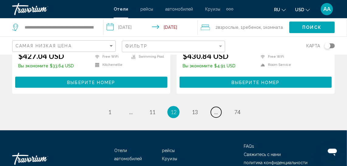
scroll to position [1280, 0]
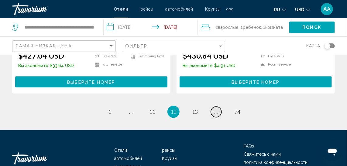
click at [215, 113] on span "..." at bounding box center [216, 111] width 4 height 7
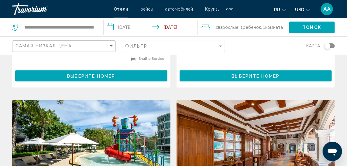
scroll to position [1075, 0]
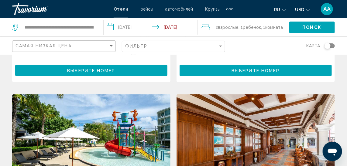
click at [110, 43] on div "Самая низкая цена" at bounding box center [64, 46] width 98 height 11
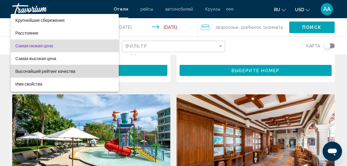
click at [71, 69] on span "Высочайший рейтинг качества" at bounding box center [45, 71] width 60 height 5
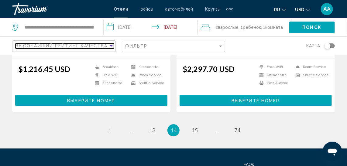
scroll to position [1273, 0]
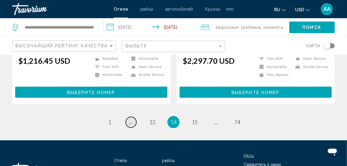
click at [131, 119] on span "..." at bounding box center [131, 122] width 4 height 7
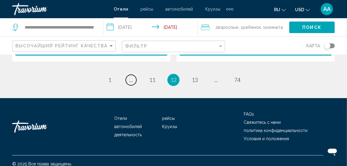
scroll to position [1330, 0]
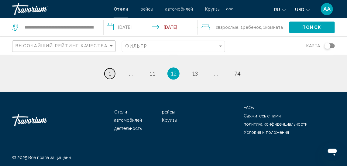
click at [109, 73] on span "1" at bounding box center [109, 73] width 3 height 7
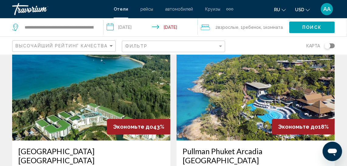
scroll to position [684, 0]
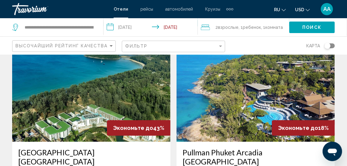
click at [113, 107] on img "Main content" at bounding box center [91, 93] width 158 height 97
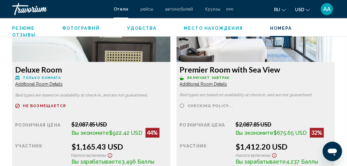
scroll to position [1202, 0]
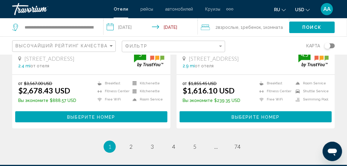
scroll to position [1273, 0]
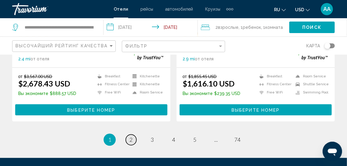
click at [131, 136] on span "2" at bounding box center [130, 139] width 3 height 7
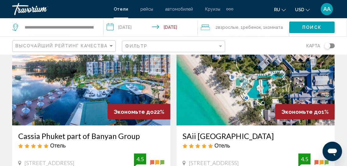
scroll to position [276, 0]
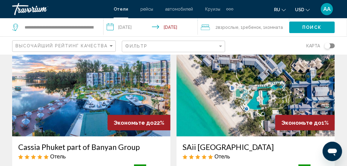
click at [89, 96] on img "Main content" at bounding box center [91, 87] width 158 height 97
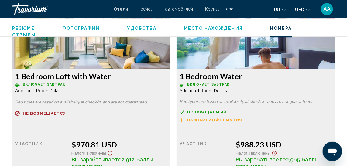
scroll to position [1448, 0]
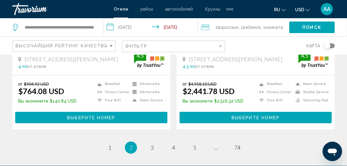
scroll to position [1281, 0]
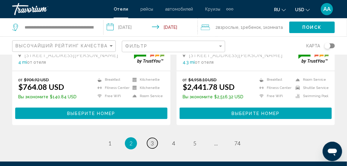
click at [150, 138] on link "page 3" at bounding box center [152, 143] width 11 height 11
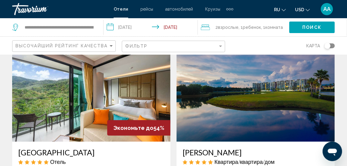
scroll to position [22, 0]
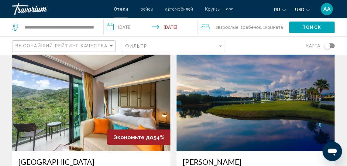
click at [101, 103] on img "Main content" at bounding box center [91, 102] width 158 height 97
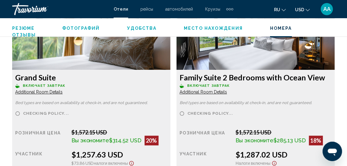
scroll to position [1393, 0]
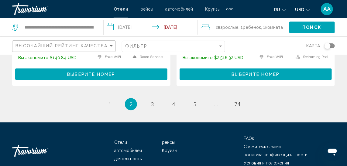
scroll to position [1322, 0]
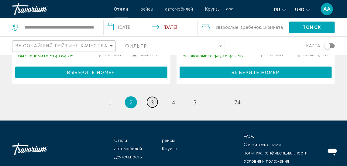
click at [151, 99] on span "3" at bounding box center [152, 102] width 3 height 7
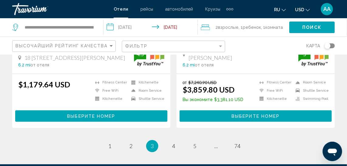
scroll to position [1270, 0]
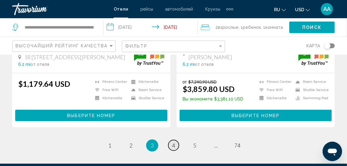
click at [173, 142] on span "4" at bounding box center [173, 145] width 3 height 7
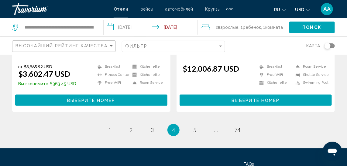
scroll to position [1270, 0]
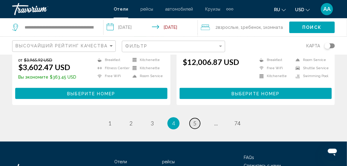
click at [193, 118] on link "page 5" at bounding box center [194, 123] width 11 height 11
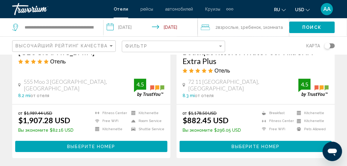
scroll to position [585, 0]
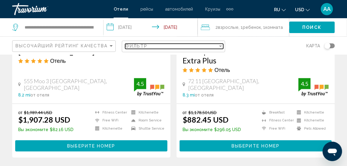
click at [214, 44] on div "Фильтр" at bounding box center [171, 46] width 93 height 5
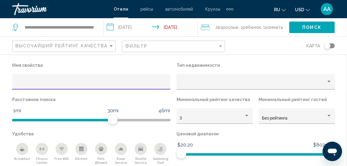
scroll to position [673, 0]
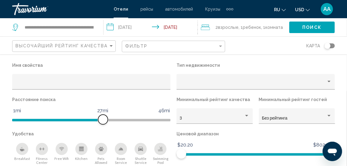
click at [102, 120] on ngx-slider "1mi 46mi 27mi" at bounding box center [91, 119] width 158 height 1
click at [102, 121] on span "Hotel Filters" at bounding box center [103, 120] width 10 height 10
click at [69, 119] on span "Hotel Filters" at bounding box center [41, 120] width 58 height 2
click at [247, 115] on div "Hotel Filters" at bounding box center [246, 116] width 5 height 5
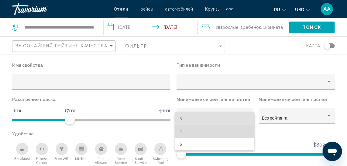
click at [217, 128] on span "4" at bounding box center [215, 131] width 70 height 13
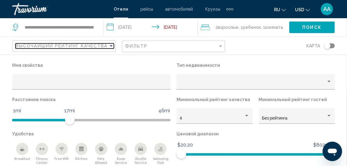
click at [110, 44] on div "Sort by" at bounding box center [110, 45] width 5 height 5
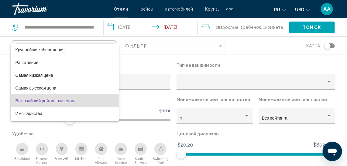
scroll to position [12, 0]
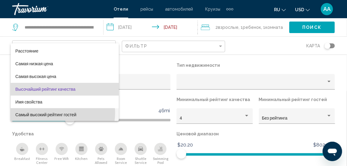
click at [58, 113] on span "Самый высокий рейтинг гостей" at bounding box center [45, 114] width 61 height 5
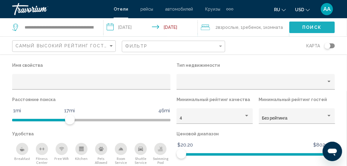
click at [315, 25] on span "Поиск" at bounding box center [311, 27] width 19 height 5
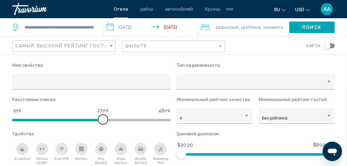
click at [104, 118] on span "Hotel Filters" at bounding box center [91, 119] width 158 height 10
click at [307, 26] on span "Поиск" at bounding box center [311, 27] width 19 height 5
click at [329, 115] on div "Hotel Filters" at bounding box center [328, 116] width 5 height 5
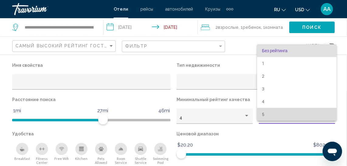
click at [298, 115] on span "5" at bounding box center [297, 114] width 70 height 13
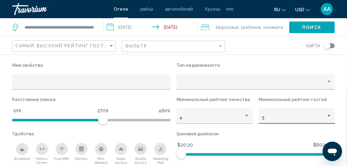
scroll to position [442, 0]
click at [313, 26] on span "Поиск" at bounding box center [311, 27] width 19 height 5
click at [329, 114] on div "Hotel Filters" at bounding box center [328, 116] width 5 height 5
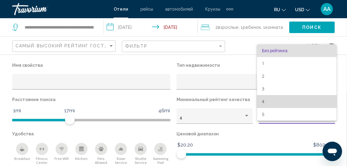
click at [291, 100] on span "4" at bounding box center [297, 101] width 70 height 13
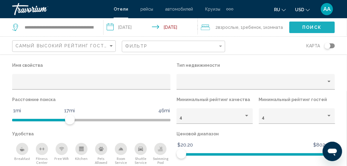
click at [300, 27] on button "Поиск" at bounding box center [312, 27] width 46 height 11
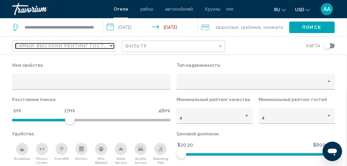
click at [111, 44] on div "Sort by" at bounding box center [110, 45] width 5 height 5
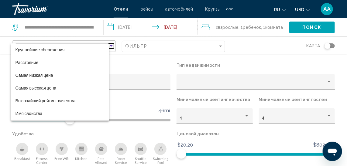
scroll to position [12, 0]
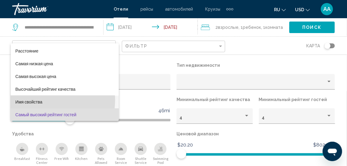
click at [45, 100] on span "Имя свойства" at bounding box center [64, 102] width 99 height 13
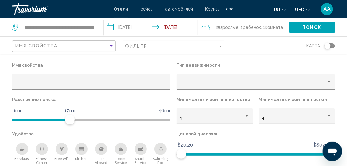
click at [317, 26] on span "Поиск" at bounding box center [311, 27] width 19 height 5
click at [217, 152] on span "Hotel Filters" at bounding box center [273, 153] width 113 height 10
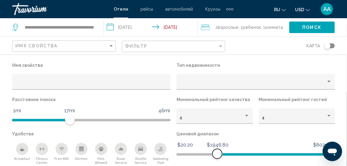
click at [192, 154] on span "Hotel Filters" at bounding box center [255, 154] width 158 height 2
click at [182, 154] on ngx-slider "$20.20 $8021.80 $82.20 $8021.80" at bounding box center [255, 153] width 158 height 1
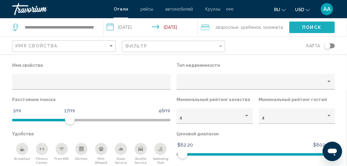
click at [314, 26] on span "Поиск" at bounding box center [311, 27] width 19 height 5
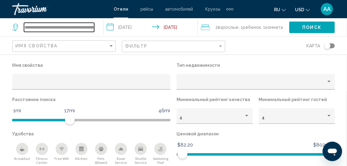
click at [57, 29] on input "**********" at bounding box center [59, 27] width 70 height 9
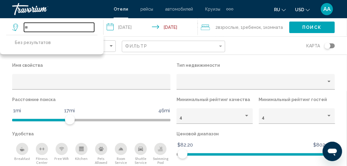
type input "*"
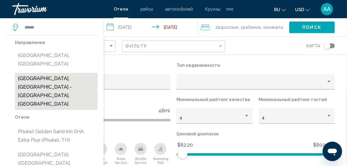
click at [39, 75] on button "[GEOGRAPHIC_DATA], [GEOGRAPHIC_DATA] - [GEOGRAPHIC_DATA], [GEOGRAPHIC_DATA]" at bounding box center [56, 91] width 83 height 37
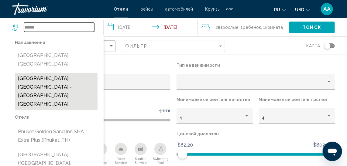
type input "**********"
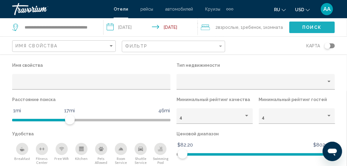
click at [318, 25] on span "Поиск" at bounding box center [311, 27] width 19 height 5
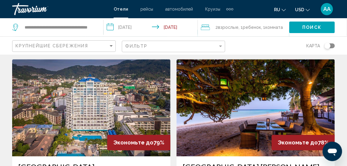
scroll to position [453, 0]
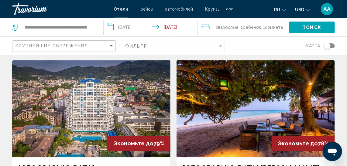
click at [247, 93] on img "Main content" at bounding box center [255, 108] width 158 height 97
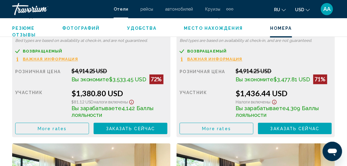
scroll to position [1261, 0]
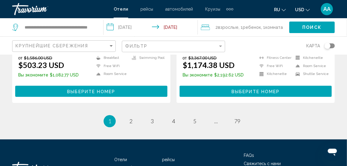
scroll to position [1284, 0]
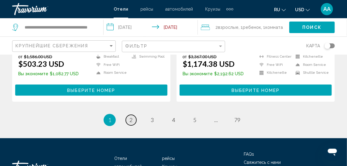
click at [131, 117] on span "2" at bounding box center [130, 120] width 3 height 7
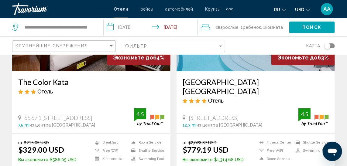
scroll to position [103, 0]
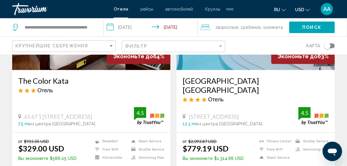
click at [257, 79] on h3 "[GEOGRAPHIC_DATA] [GEOGRAPHIC_DATA]" at bounding box center [255, 85] width 146 height 18
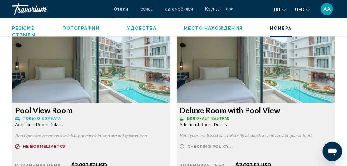
scroll to position [1154, 0]
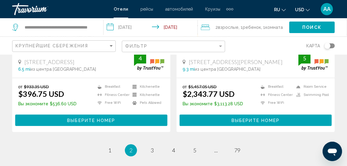
scroll to position [1259, 0]
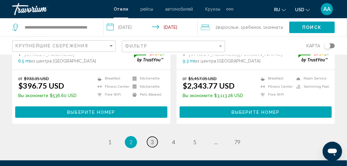
click at [150, 137] on link "page 3" at bounding box center [152, 142] width 11 height 11
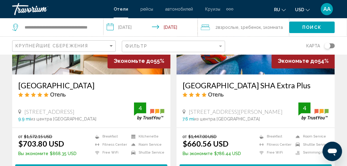
scroll to position [320, 0]
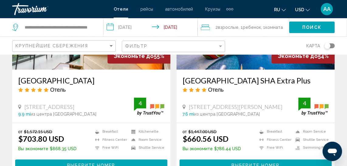
click at [267, 81] on h3 "[GEOGRAPHIC_DATA] SHA Extra Plus" at bounding box center [255, 80] width 146 height 9
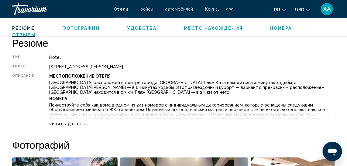
scroll to position [311, 0]
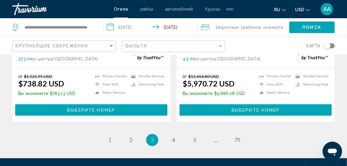
scroll to position [1266, 0]
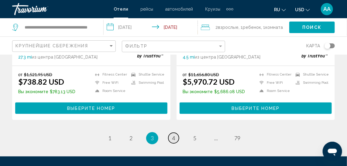
click at [172, 135] on span "4" at bounding box center [173, 138] width 3 height 7
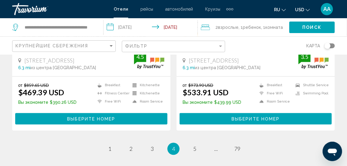
scroll to position [1255, 0]
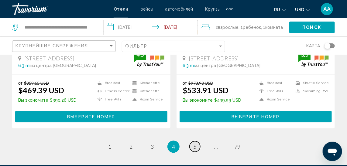
click at [194, 143] on span "5" at bounding box center [194, 146] width 3 height 7
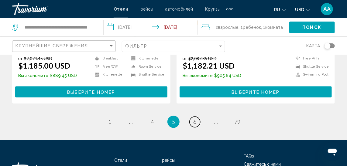
scroll to position [1303, 0]
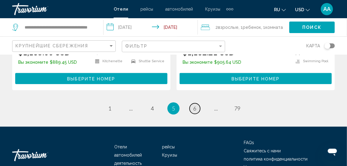
click at [195, 105] on span "6" at bounding box center [194, 108] width 3 height 7
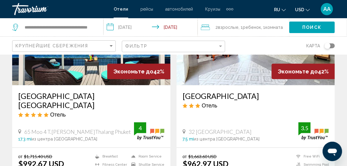
scroll to position [88, 0]
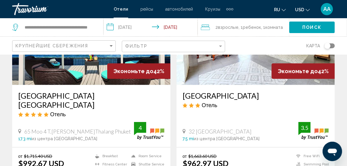
click at [102, 68] on img "Main content" at bounding box center [91, 36] width 158 height 97
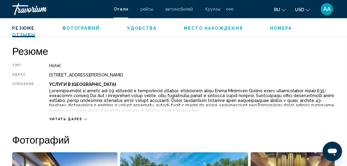
scroll to position [298, 0]
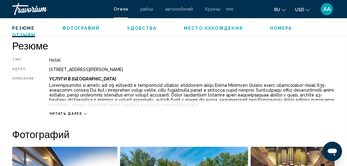
click at [78, 114] on span "Читать далее" at bounding box center [65, 114] width 33 height 4
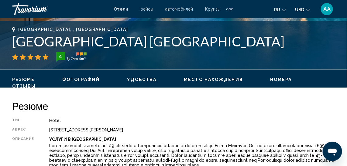
scroll to position [228, 0]
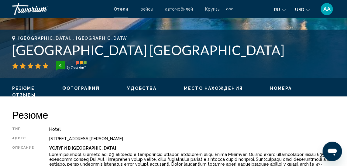
click at [86, 89] on span "Фотографий" at bounding box center [81, 88] width 38 height 5
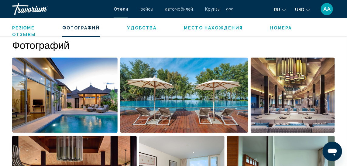
scroll to position [390, 0]
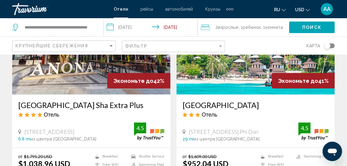
scroll to position [309, 0]
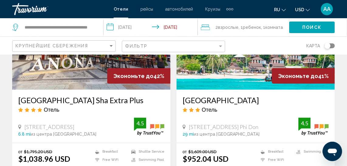
click at [246, 72] on img "Main content" at bounding box center [255, 41] width 158 height 97
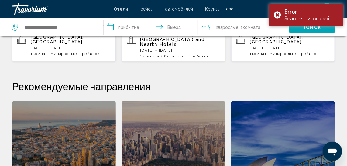
scroll to position [210, 0]
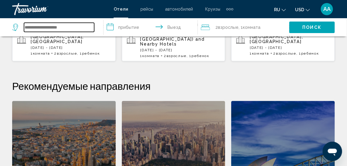
click at [59, 28] on input "Search widget" at bounding box center [59, 27] width 70 height 9
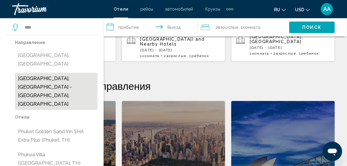
click at [52, 73] on button "[GEOGRAPHIC_DATA], [GEOGRAPHIC_DATA] - [GEOGRAPHIC_DATA], [GEOGRAPHIC_DATA]" at bounding box center [56, 91] width 83 height 37
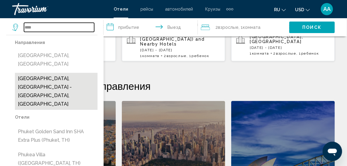
type input "**********"
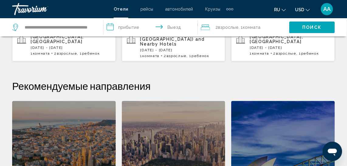
click at [131, 25] on input "**********" at bounding box center [152, 28] width 97 height 20
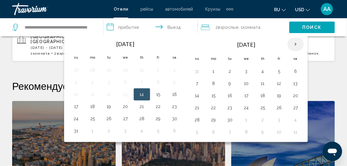
click at [293, 42] on th "Next month" at bounding box center [295, 44] width 16 height 13
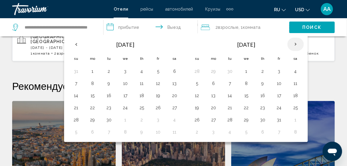
click at [293, 42] on th "Next month" at bounding box center [295, 44] width 16 height 13
click at [139, 70] on button "2" at bounding box center [142, 71] width 10 height 9
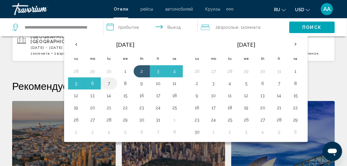
click at [108, 82] on button "7" at bounding box center [109, 83] width 10 height 9
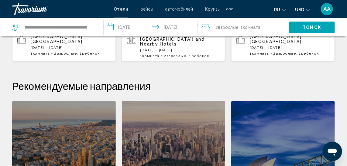
click at [133, 25] on input "**********" at bounding box center [152, 28] width 97 height 20
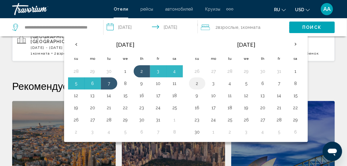
click at [195, 82] on button "2" at bounding box center [197, 83] width 10 height 9
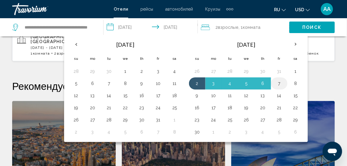
click at [275, 80] on button "7" at bounding box center [279, 83] width 10 height 9
type input "**********"
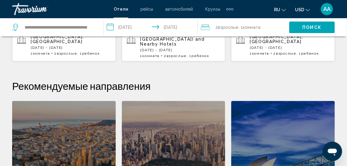
click at [252, 26] on span "Комната" at bounding box center [252, 27] width 18 height 5
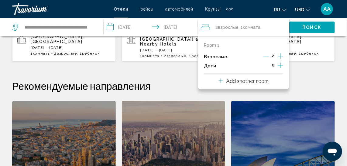
click at [280, 62] on icon "Increment children" at bounding box center [280, 65] width 5 height 7
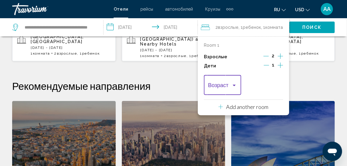
click at [230, 84] on span "Travelers: 2 adults, 1 child" at bounding box center [220, 87] width 24 height 6
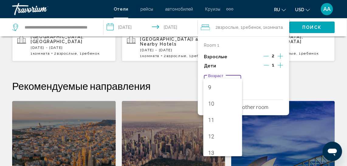
scroll to position [151, 0]
click at [217, 147] on span "13" at bounding box center [222, 149] width 29 height 16
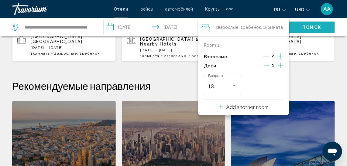
click at [321, 27] on button "Поиск" at bounding box center [312, 27] width 46 height 11
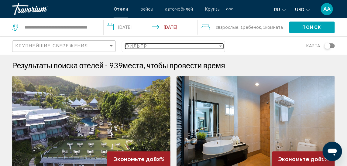
click at [221, 45] on div "Filter" at bounding box center [220, 46] width 5 height 5
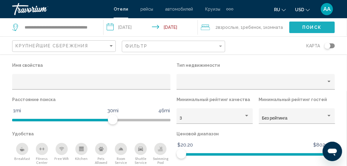
click at [311, 28] on span "Поиск" at bounding box center [311, 27] width 19 height 5
click at [245, 115] on div "Hotel Filters" at bounding box center [246, 116] width 5 height 5
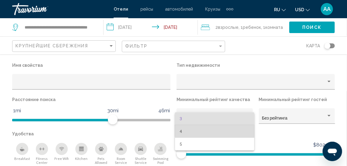
click at [218, 127] on span "4" at bounding box center [215, 131] width 70 height 13
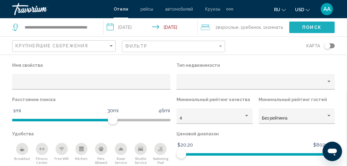
click at [311, 26] on span "Поиск" at bounding box center [311, 27] width 19 height 5
click at [36, 10] on div "Travorium" at bounding box center [42, 9] width 61 height 12
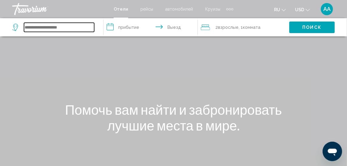
click at [60, 27] on input "Search widget" at bounding box center [59, 27] width 70 height 9
click at [97, 68] on div "Main content" at bounding box center [173, 91] width 347 height 182
click at [56, 28] on input "Search widget" at bounding box center [59, 27] width 70 height 9
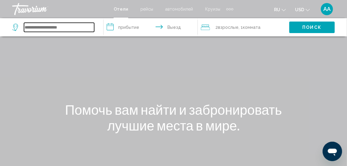
click at [56, 28] on input "Search widget" at bounding box center [59, 27] width 70 height 9
click at [36, 25] on input "Search widget" at bounding box center [59, 27] width 70 height 9
click at [16, 26] on icon "Search widget" at bounding box center [15, 27] width 7 height 7
click at [45, 28] on input "Search widget" at bounding box center [59, 27] width 70 height 9
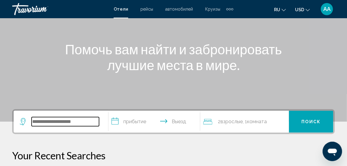
scroll to position [66, 0]
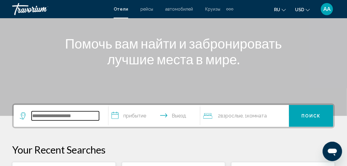
click at [73, 115] on input "Search widget" at bounding box center [65, 115] width 67 height 9
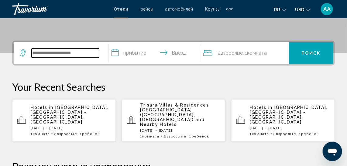
scroll to position [150, 0]
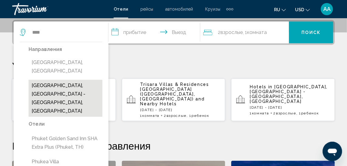
click at [48, 80] on button "[GEOGRAPHIC_DATA], [GEOGRAPHIC_DATA] - [GEOGRAPHIC_DATA], [GEOGRAPHIC_DATA]" at bounding box center [66, 98] width 74 height 37
type input "**********"
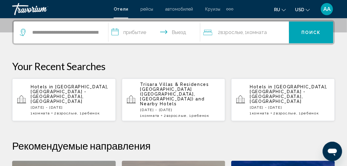
click at [137, 30] on input "**********" at bounding box center [155, 34] width 94 height 24
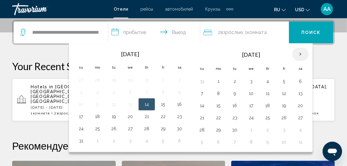
click at [296, 50] on th "Next month" at bounding box center [300, 54] width 16 height 13
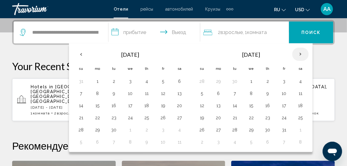
click at [296, 52] on th "Next month" at bounding box center [300, 54] width 16 height 13
click at [200, 90] on button "2" at bounding box center [202, 93] width 10 height 9
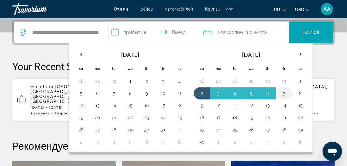
click at [282, 90] on button "7" at bounding box center [284, 93] width 10 height 9
type input "**********"
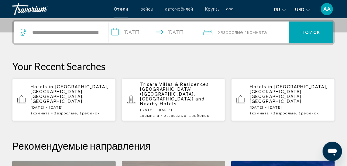
click at [266, 32] on span "Комната" at bounding box center [257, 32] width 20 height 6
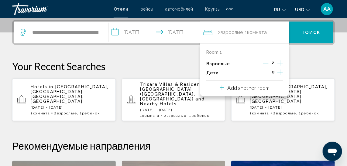
click at [278, 71] on icon "Increment children" at bounding box center [279, 72] width 5 height 7
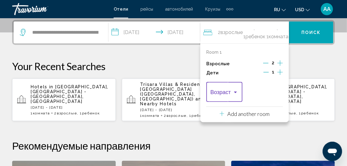
click at [236, 90] on div "Travelers: 2 adults, 1 child" at bounding box center [235, 92] width 5 height 5
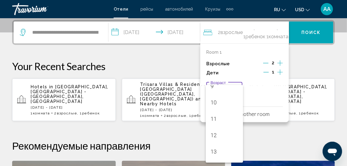
scroll to position [165, 0]
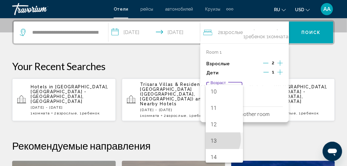
click at [214, 139] on span "13" at bounding box center [224, 141] width 28 height 16
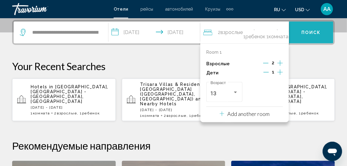
click at [314, 31] on span "Поиск" at bounding box center [311, 32] width 19 height 5
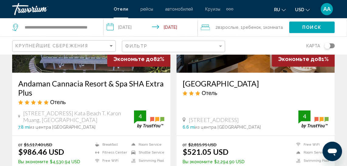
scroll to position [88, 0]
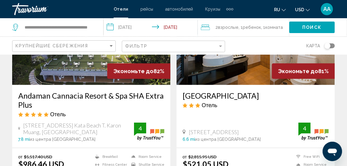
click at [223, 95] on h3 "[GEOGRAPHIC_DATA]" at bounding box center [255, 95] width 146 height 9
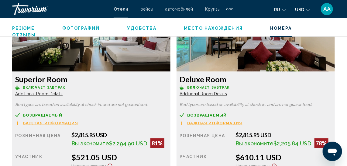
scroll to position [974, 0]
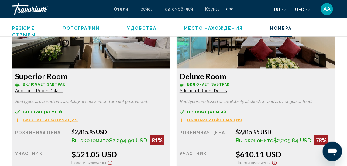
click at [51, 90] on span "Additional Room Details" at bounding box center [38, 90] width 47 height 5
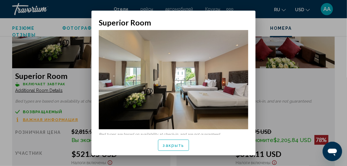
scroll to position [0, 0]
click at [170, 145] on span "закрыть" at bounding box center [174, 145] width 22 height 5
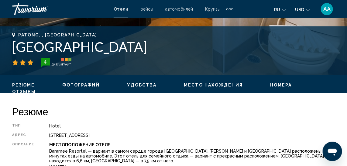
scroll to position [235, 0]
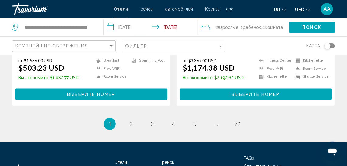
scroll to position [1281, 0]
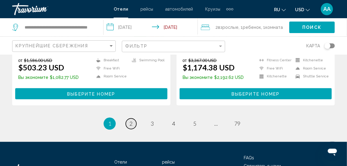
click at [129, 120] on span "2" at bounding box center [130, 123] width 3 height 7
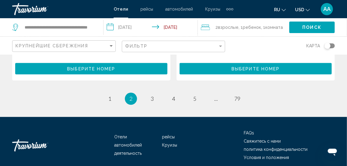
scroll to position [1318, 0]
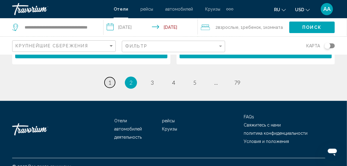
click at [111, 77] on link "page 1" at bounding box center [109, 82] width 11 height 11
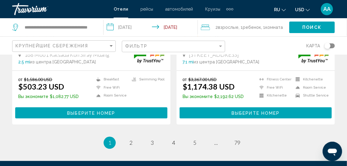
scroll to position [1265, 0]
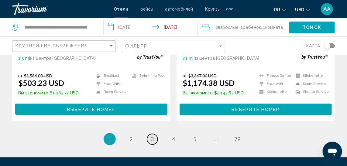
click at [152, 136] on span "3" at bounding box center [152, 139] width 3 height 7
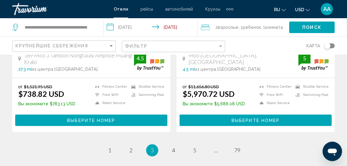
scroll to position [1262, 0]
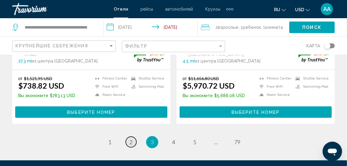
click at [130, 139] on span "2" at bounding box center [130, 142] width 3 height 7
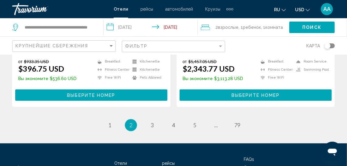
scroll to position [1277, 0]
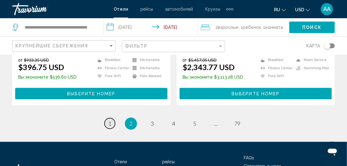
click at [108, 120] on span "1" at bounding box center [109, 123] width 3 height 7
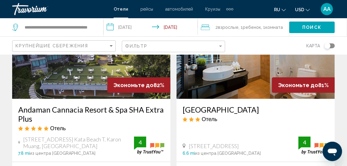
scroll to position [66, 0]
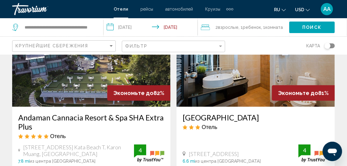
click at [251, 68] on img "Main content" at bounding box center [255, 58] width 158 height 97
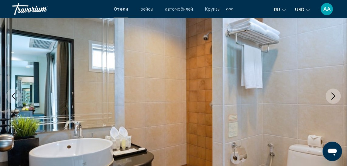
scroll to position [79, 0]
